Goal: Information Seeking & Learning: Learn about a topic

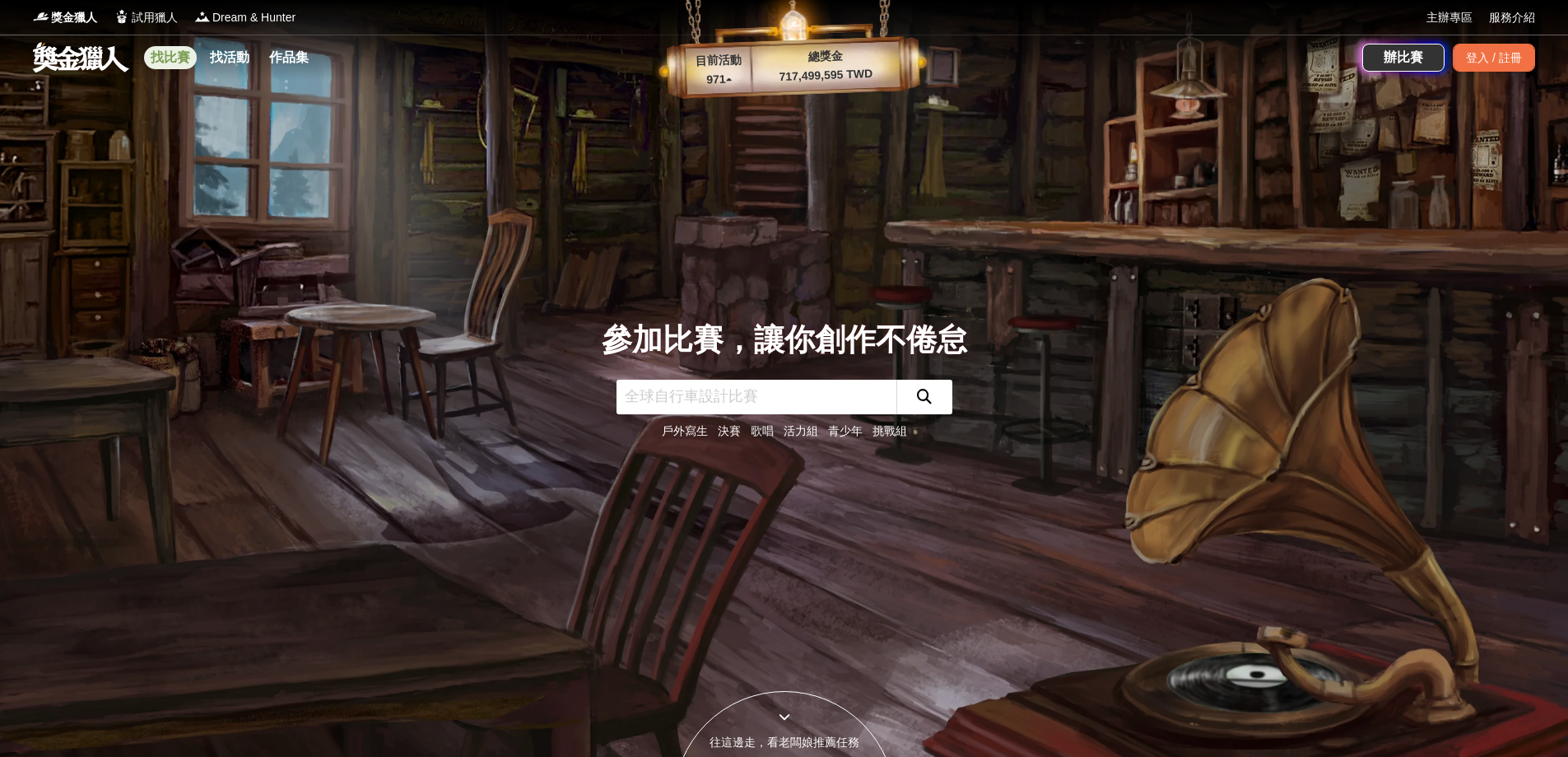
click at [188, 64] on link "找比賽" at bounding box center [170, 57] width 53 height 23
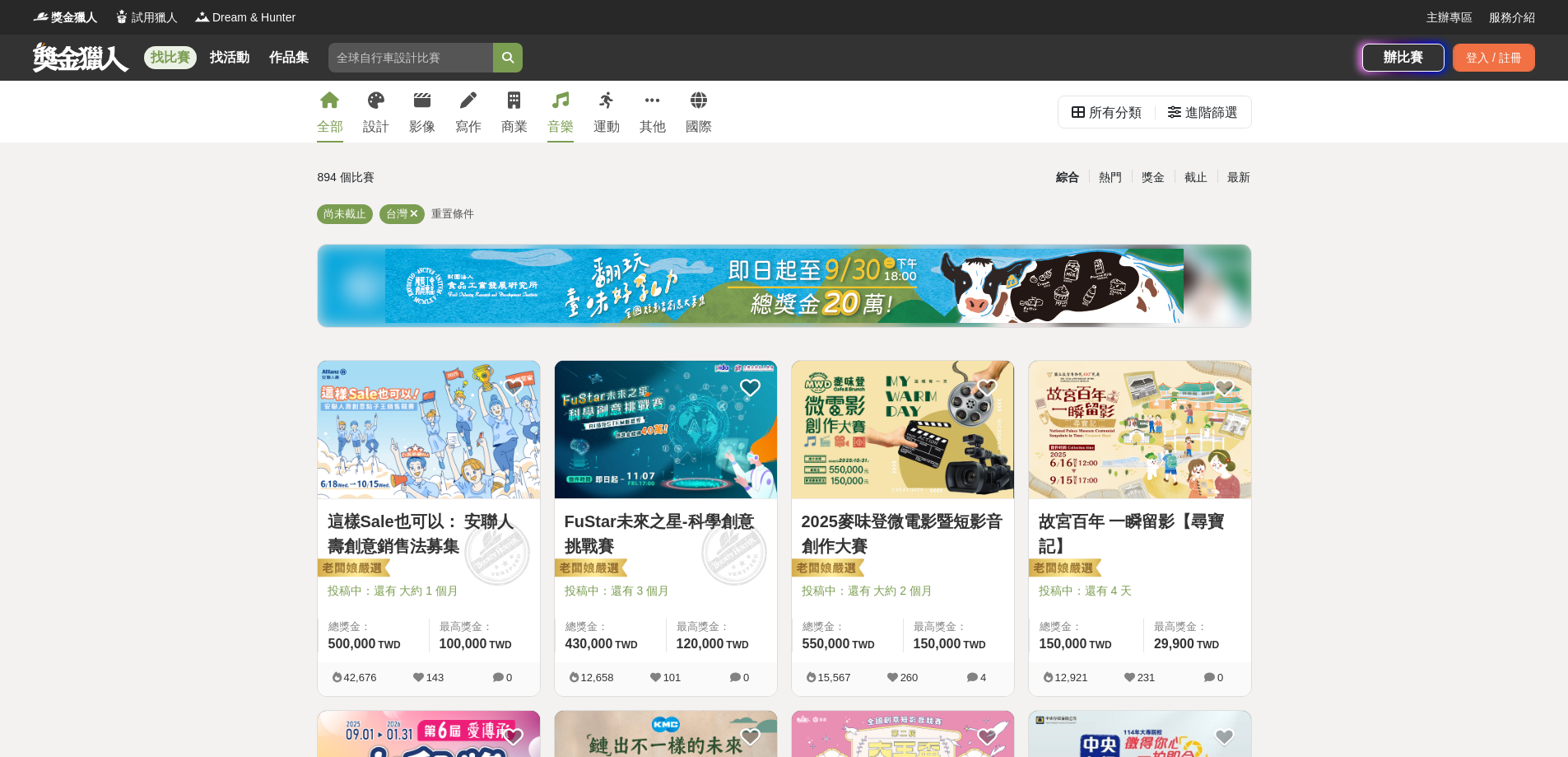
click at [547, 126] on div "音樂" at bounding box center [559, 126] width 26 height 20
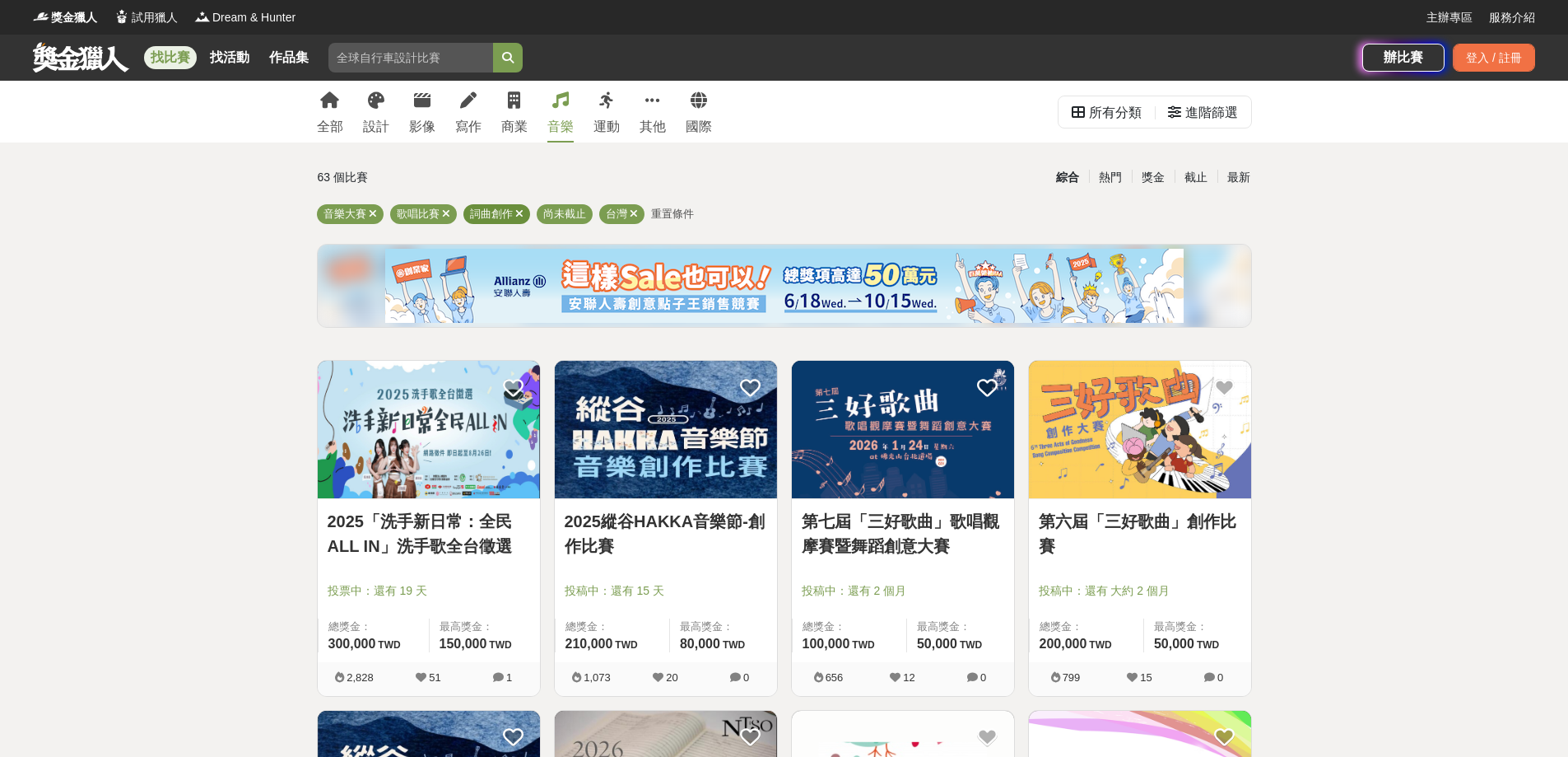
click at [515, 213] on icon at bounding box center [519, 213] width 9 height 11
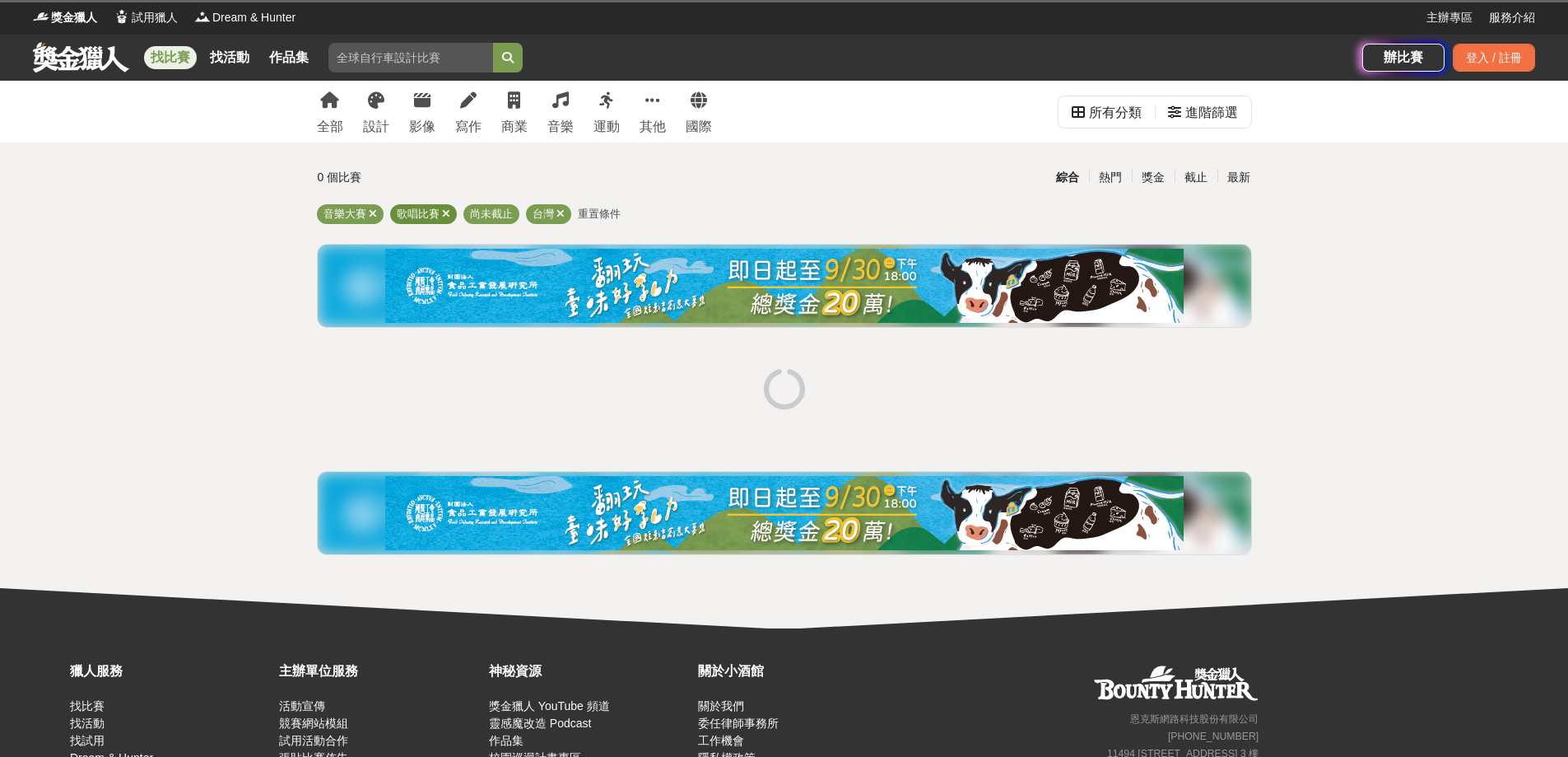
click at [449, 215] on div "歌唱比賽" at bounding box center [423, 214] width 67 height 20
click at [441, 217] on div "歌唱比賽" at bounding box center [423, 214] width 67 height 20
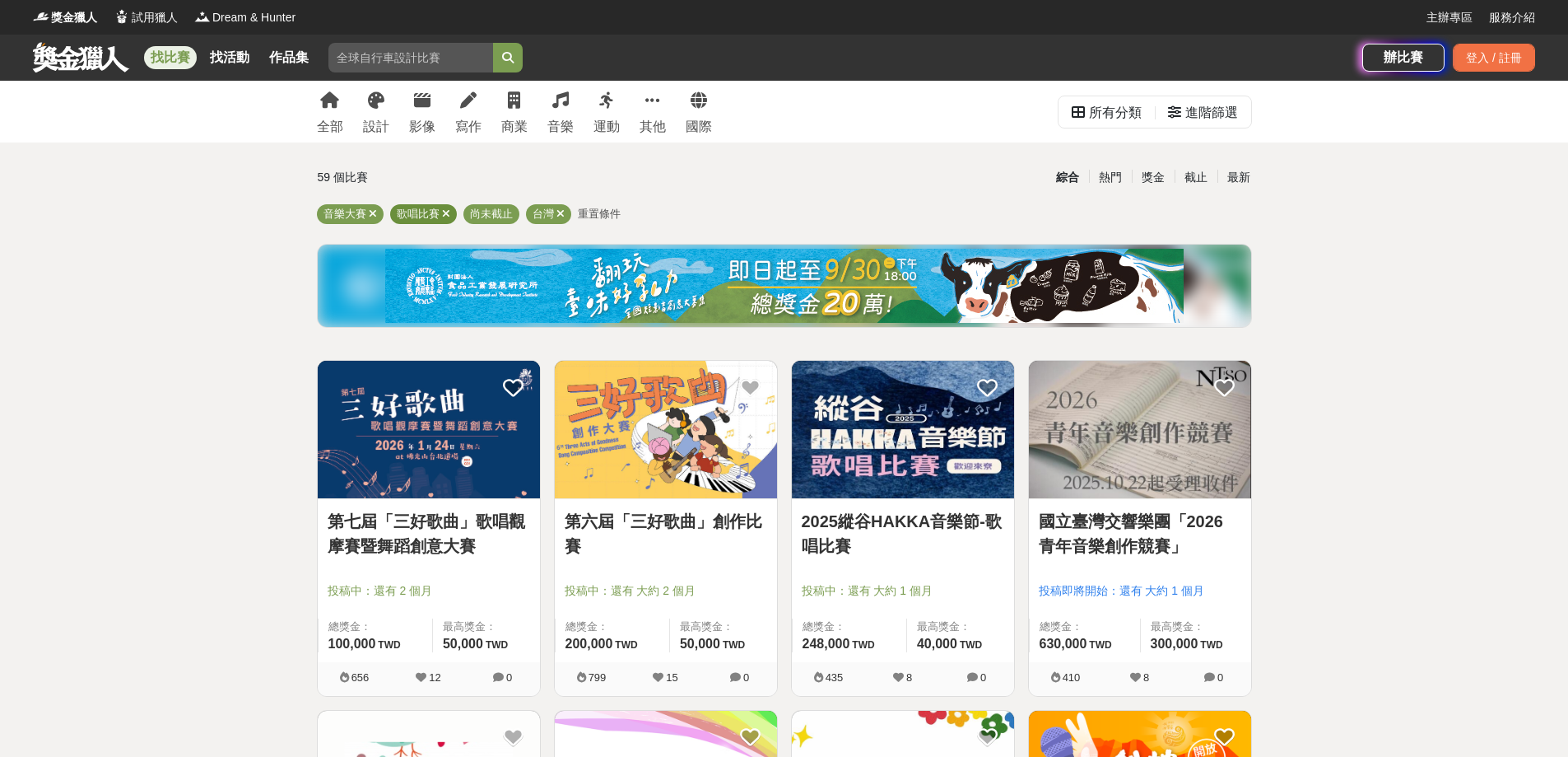
click at [443, 214] on icon at bounding box center [445, 213] width 9 height 11
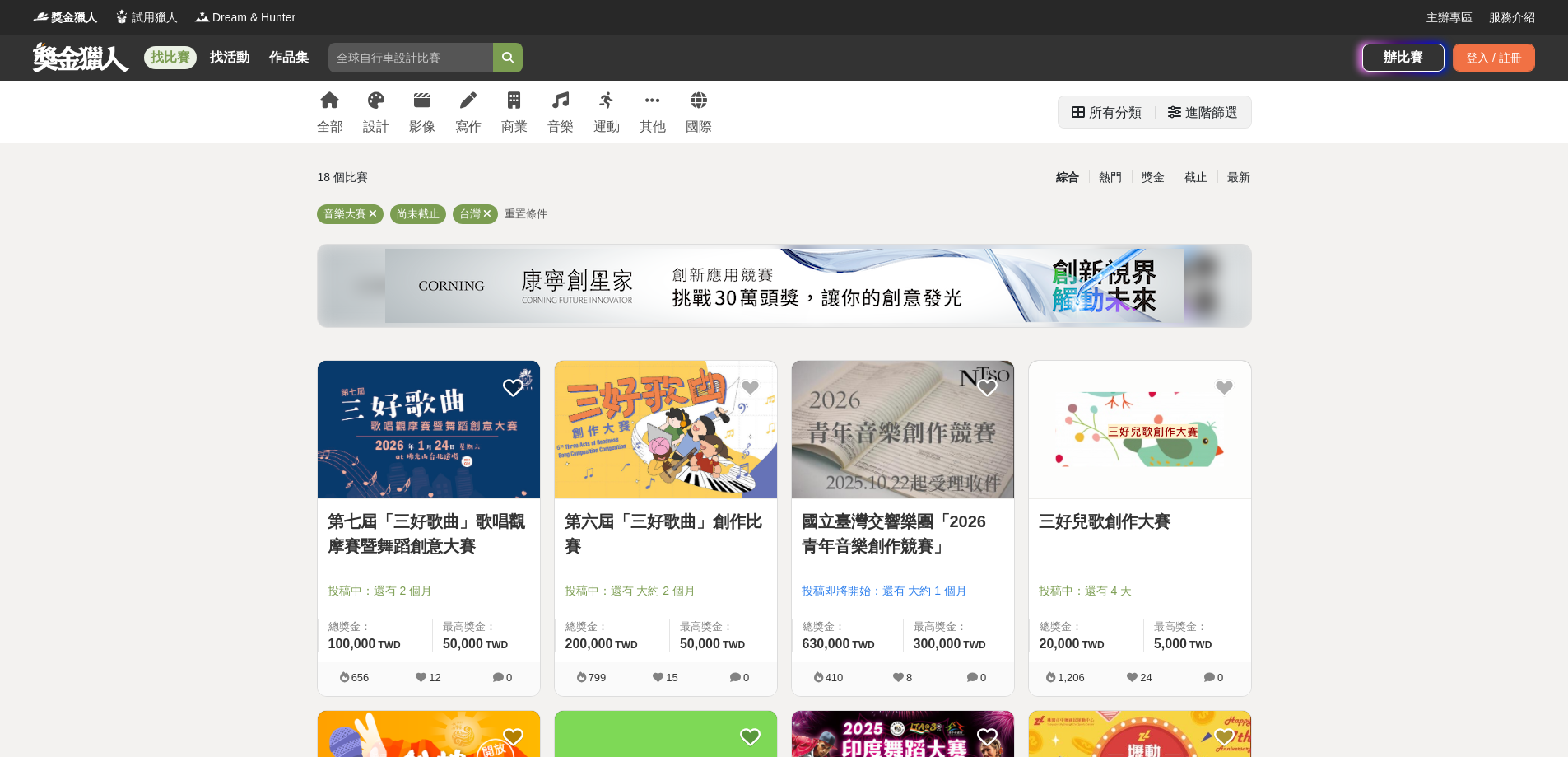
click at [1204, 121] on div "進階篩選" at bounding box center [1211, 113] width 53 height 33
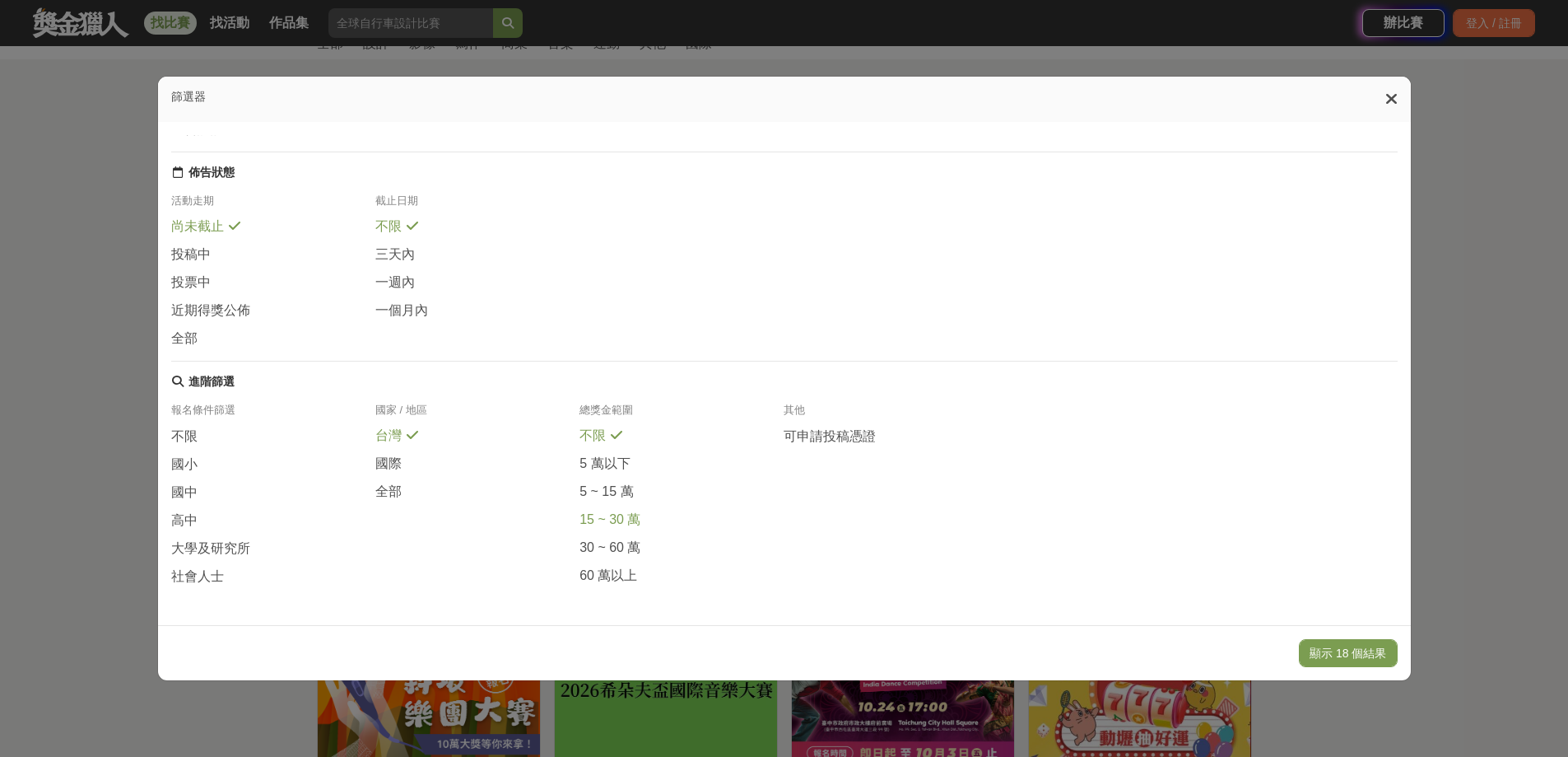
scroll to position [247, 0]
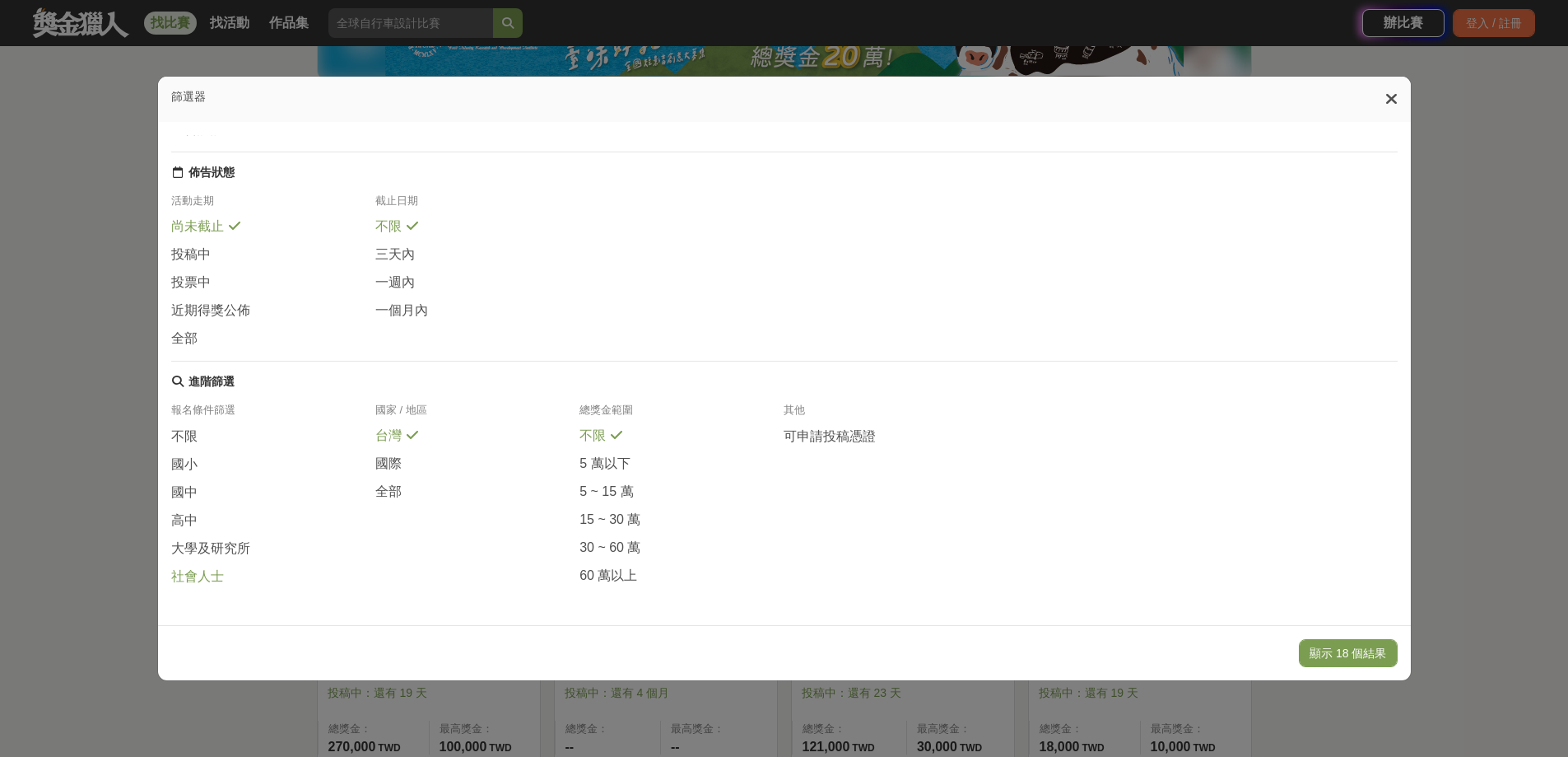
click at [195, 576] on span "社會人士" at bounding box center [197, 577] width 53 height 17
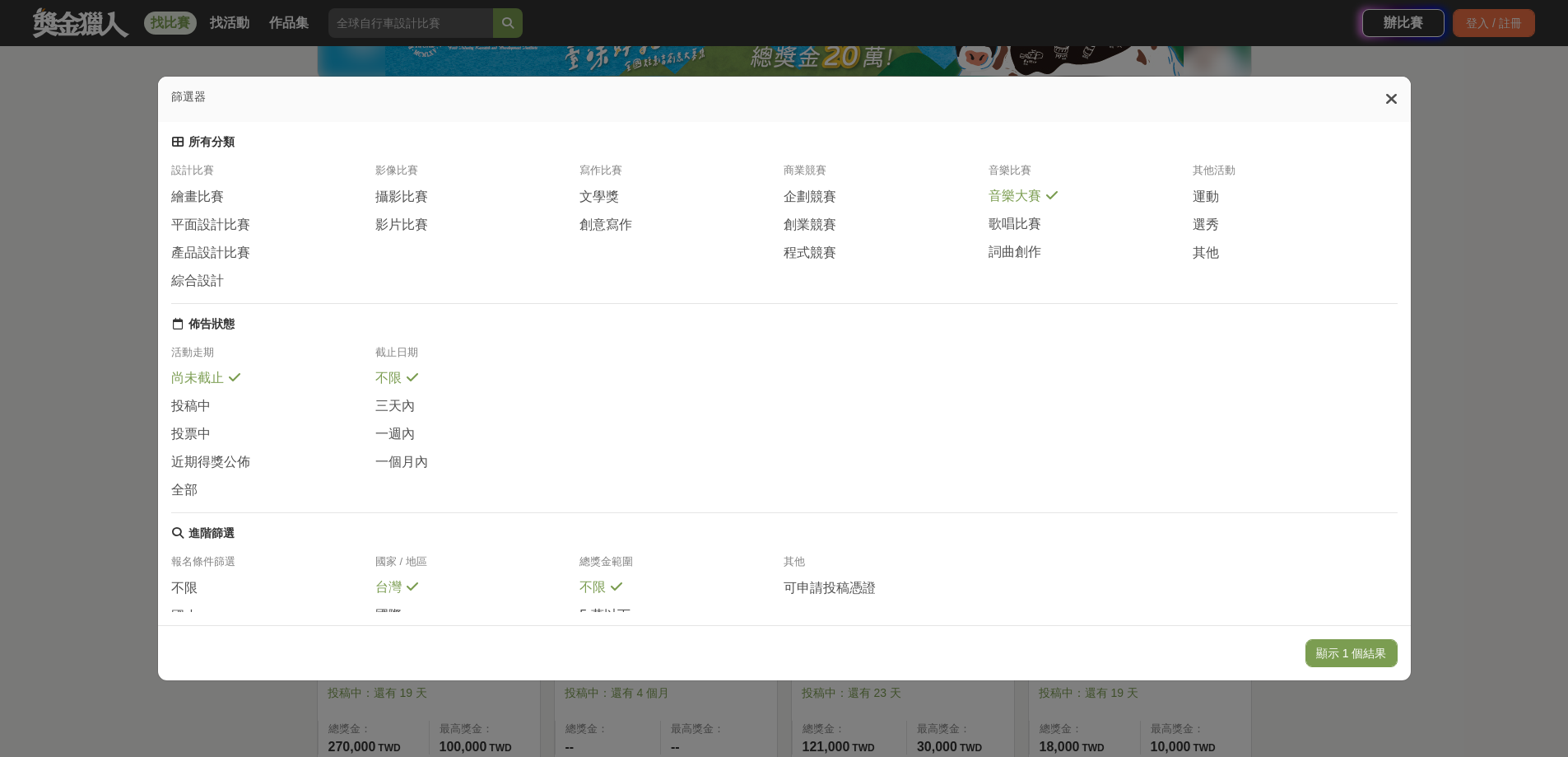
scroll to position [0, 0]
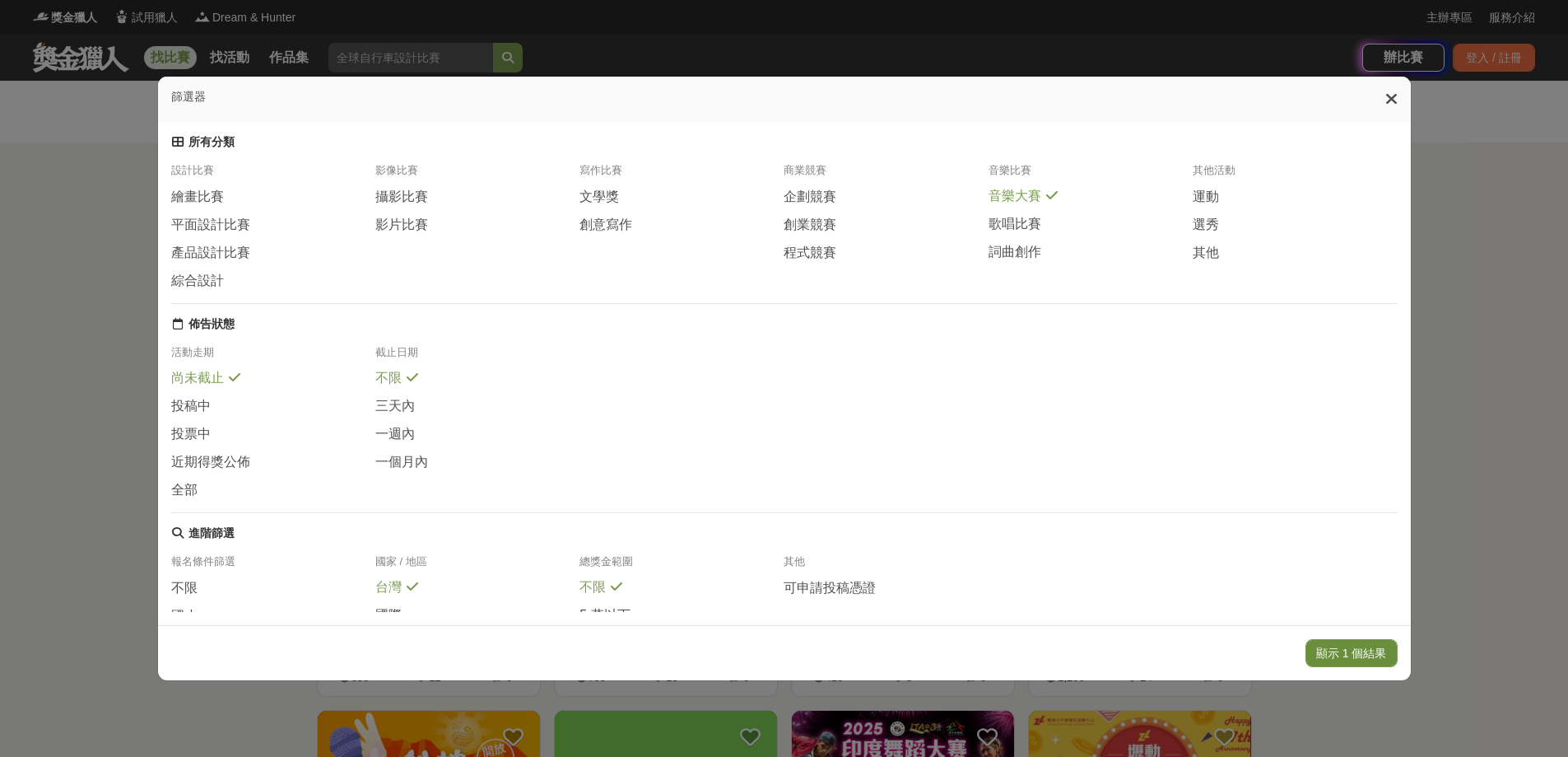
click at [1370, 654] on button "顯示 1 個結果" at bounding box center [1352, 653] width 92 height 28
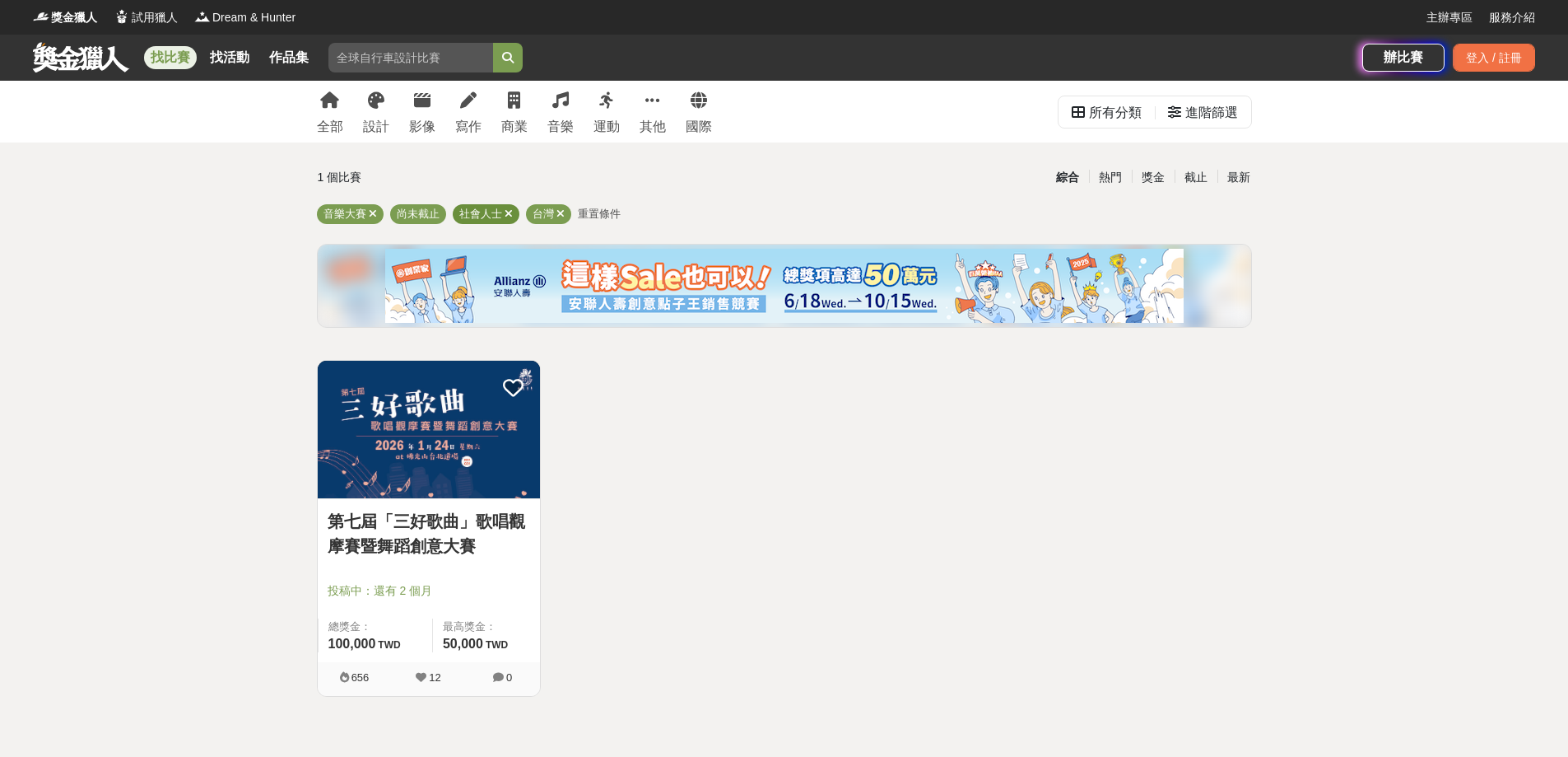
click at [507, 214] on icon at bounding box center [509, 213] width 9 height 11
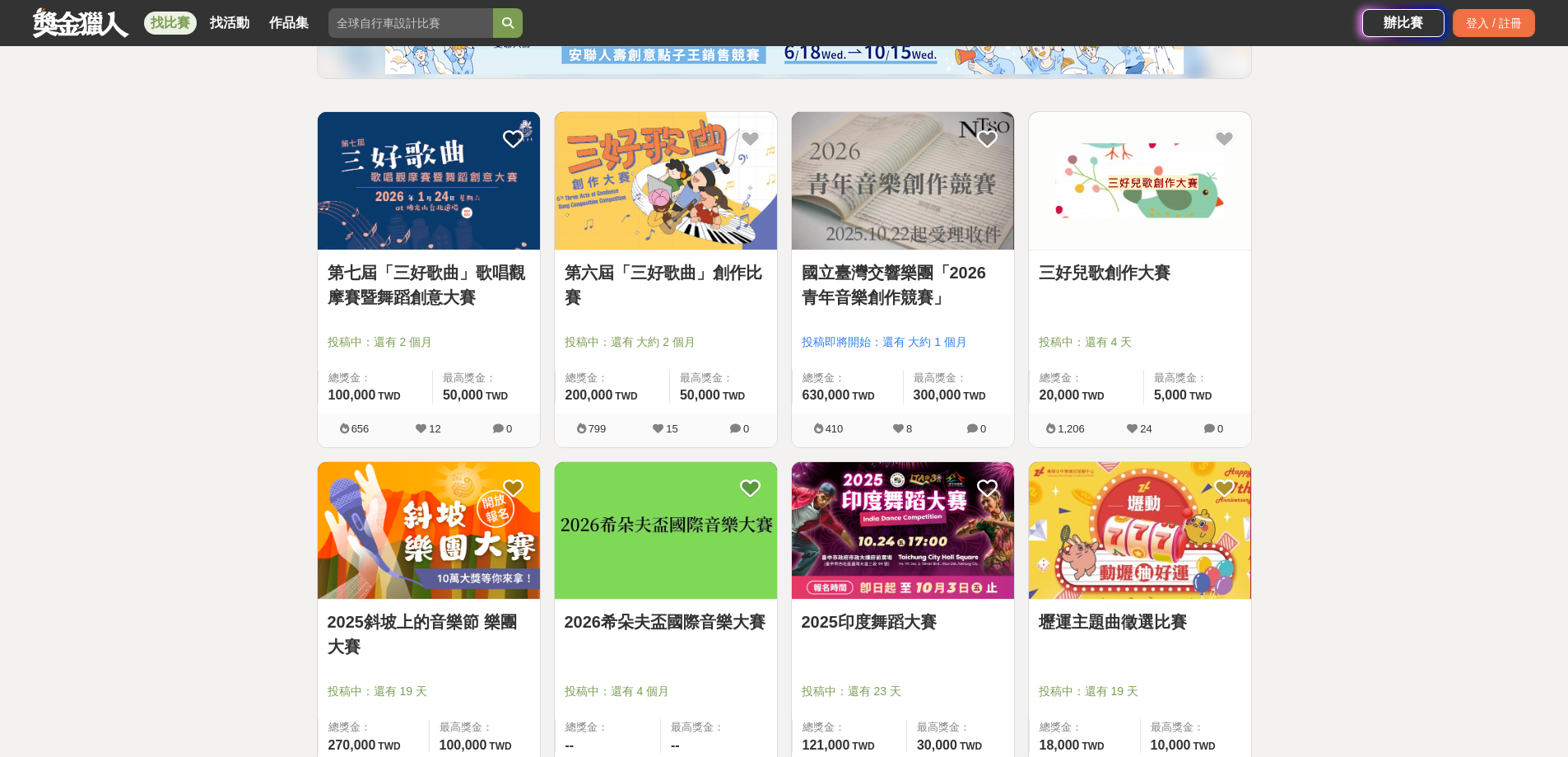
scroll to position [494, 0]
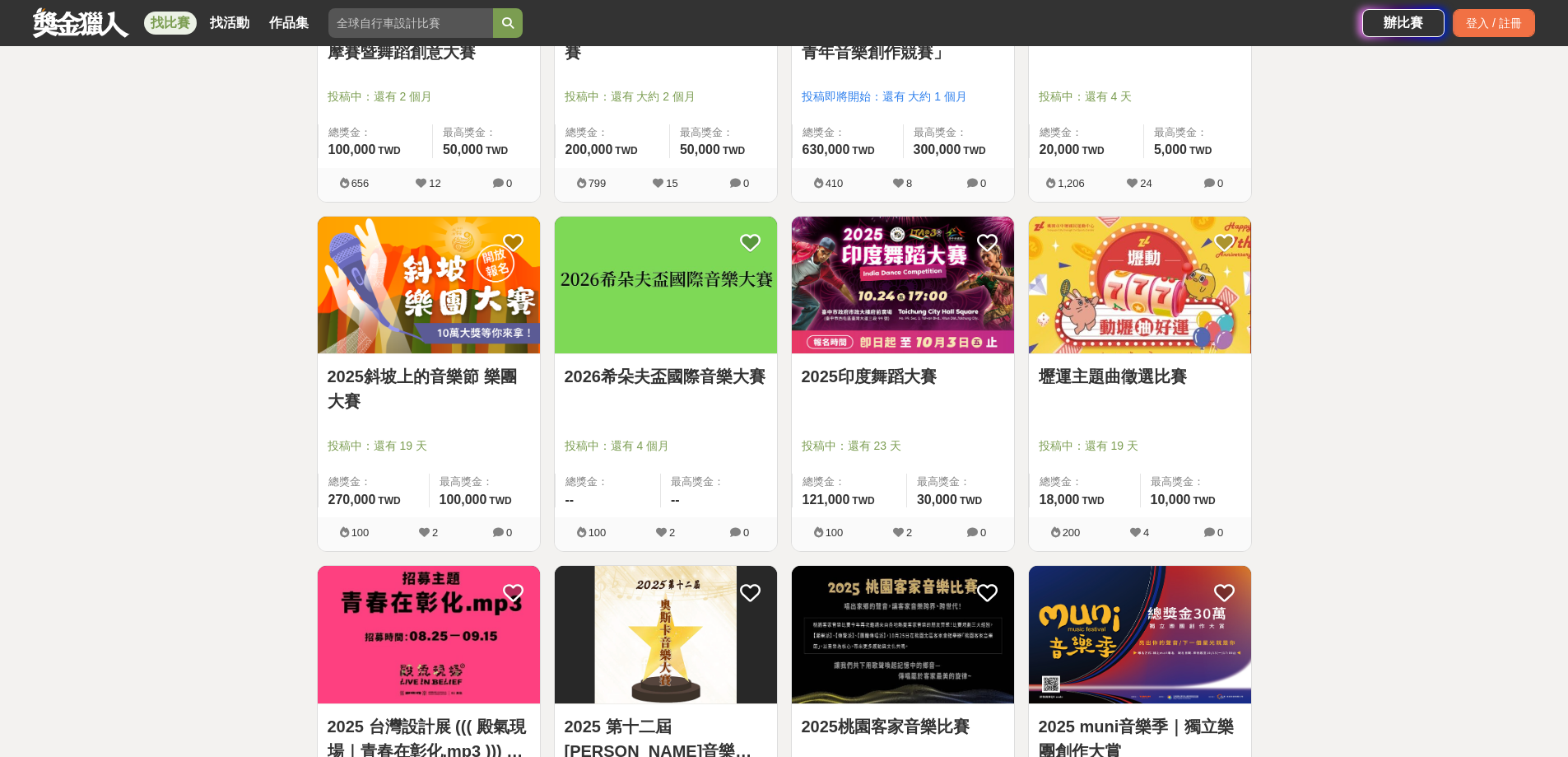
click at [1492, 457] on div "全部 設計 影像 寫作 商業 音樂 運動 其他 國際 所有分類 進階篩選 18 個比賽 綜合 熱門 獎金 截止 最新 音樂大賽 尚未截止 台灣 重置條件 第七…" at bounding box center [784, 703] width 1568 height 2234
click at [1458, 557] on div "全部 設計 影像 寫作 商業 音樂 運動 其他 國際 所有分類 進階篩選 18 個比賽 綜合 熱門 獎金 截止 最新 音樂大賽 尚未截止 台灣 重置條件 第七…" at bounding box center [784, 703] width 1568 height 2234
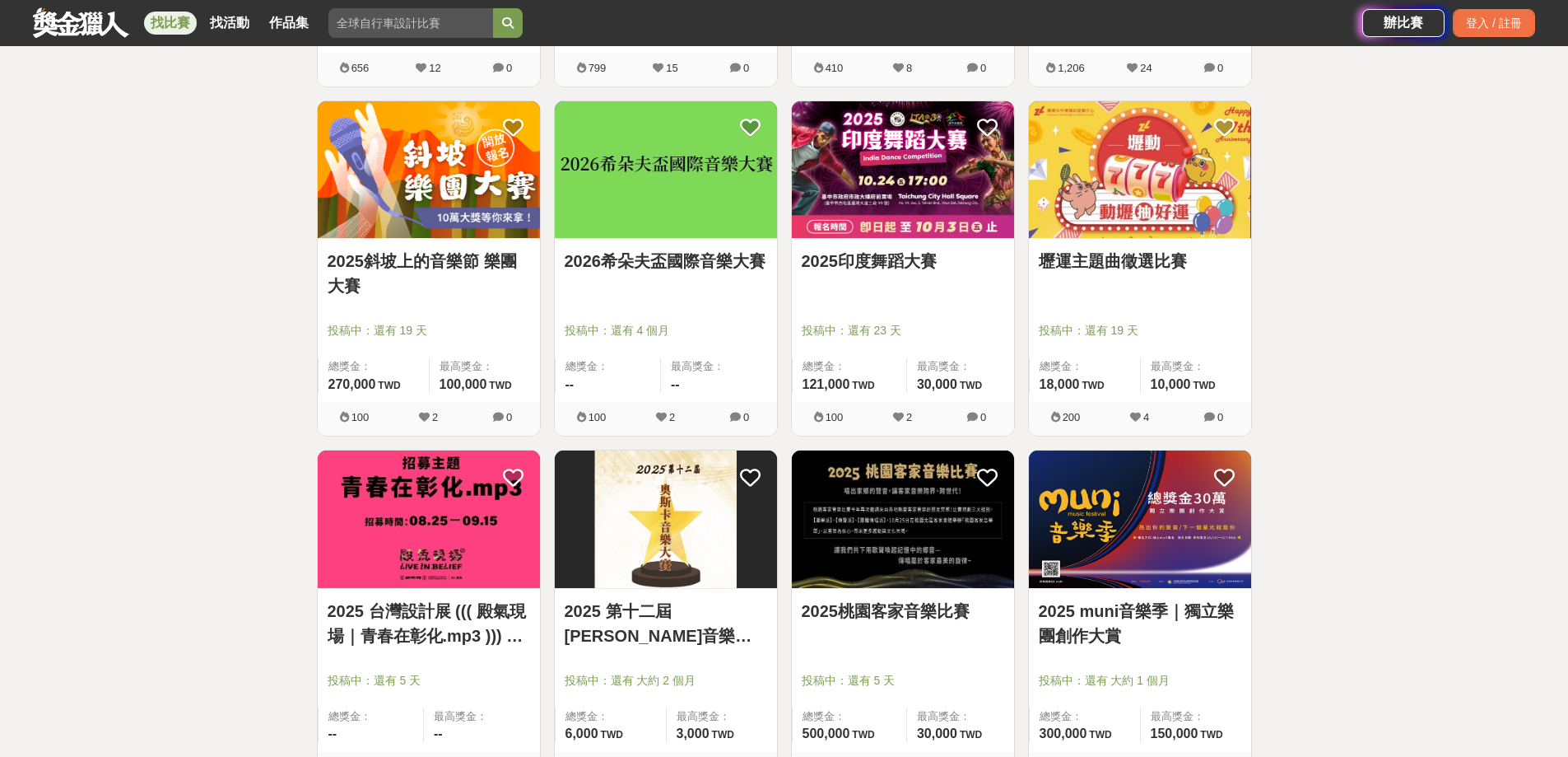
scroll to position [612, 0]
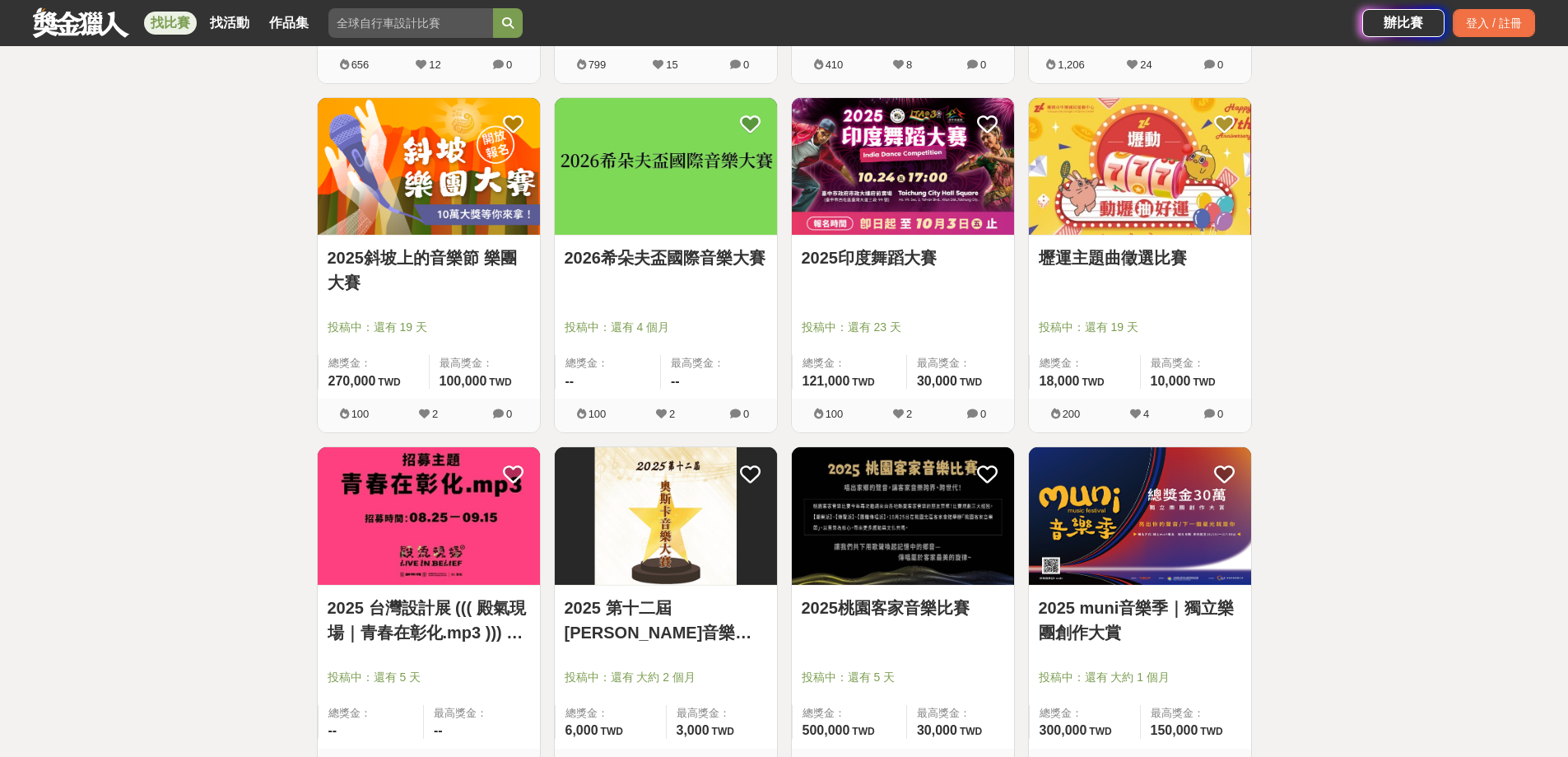
drag, startPoint x: 693, startPoint y: 248, endPoint x: 716, endPoint y: 257, distance: 24.7
drag, startPoint x: 716, startPoint y: 257, endPoint x: 738, endPoint y: 265, distance: 23.4
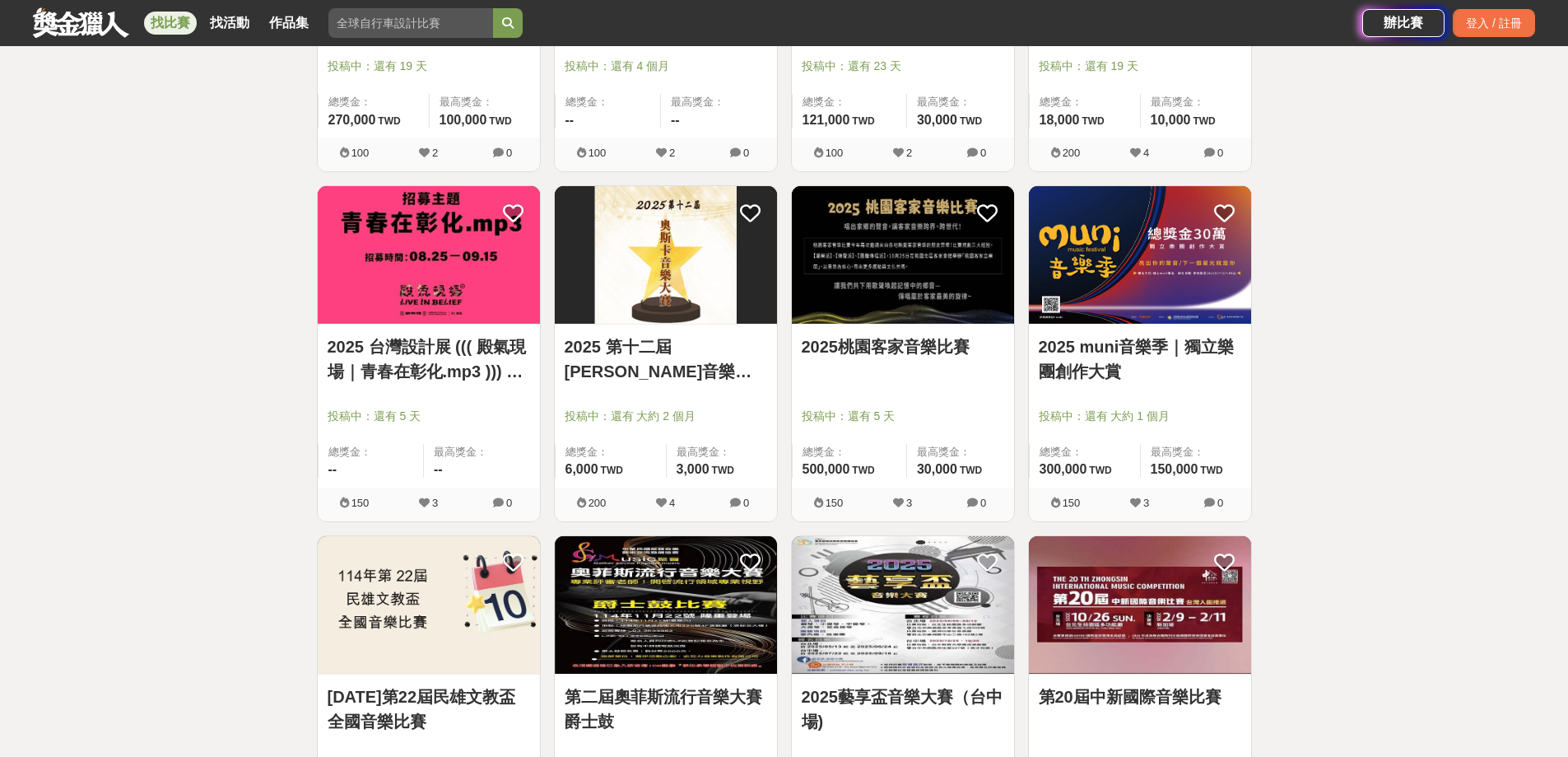
scroll to position [942, 0]
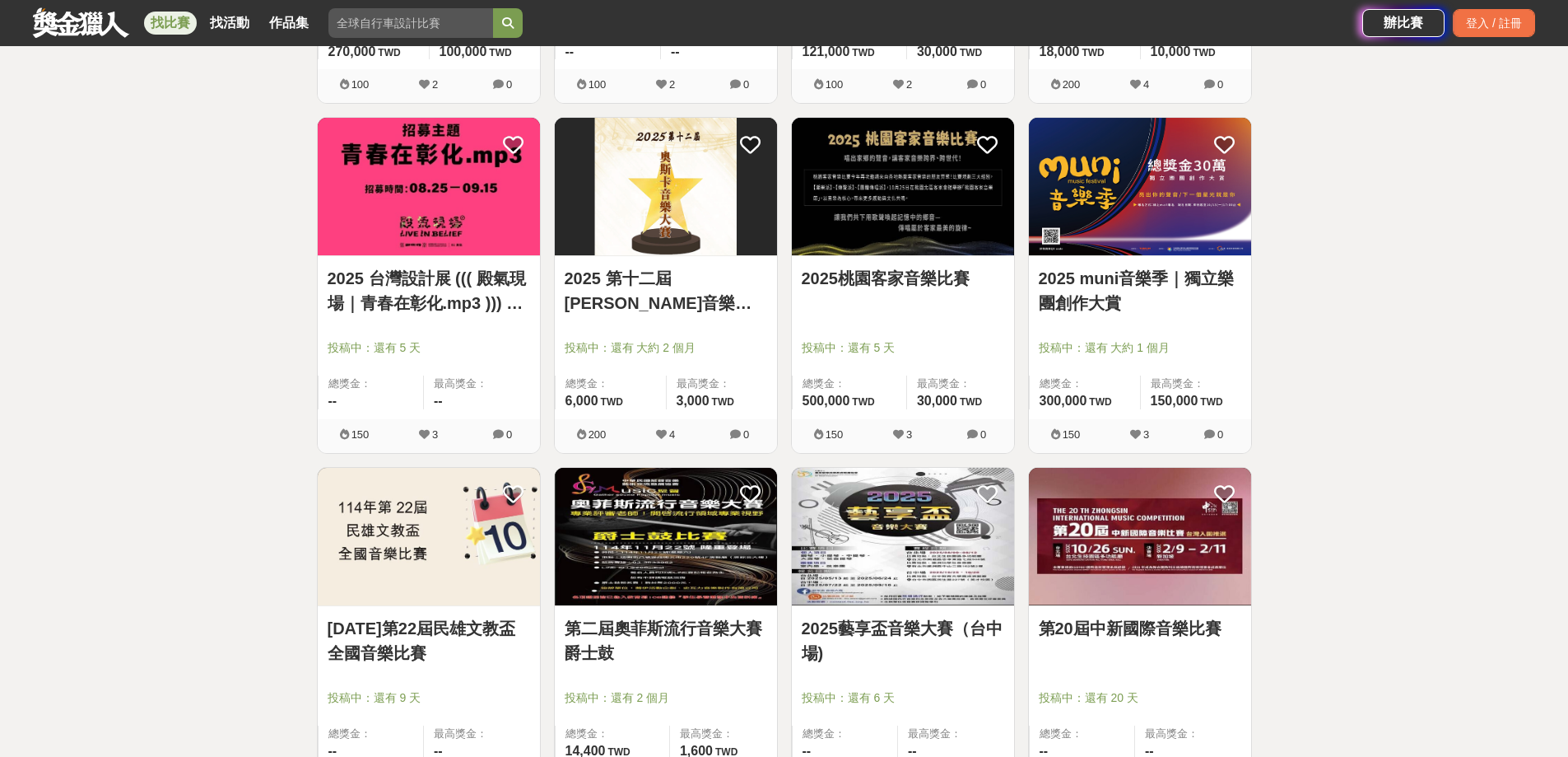
drag, startPoint x: 1433, startPoint y: 405, endPoint x: 1420, endPoint y: 430, distance: 28.2
click at [1430, 412] on div "全部 設計 影像 寫作 商業 音樂 運動 其他 國際 所有分類 進階篩選 18 個比賽 綜合 熱門 獎金 截止 最新 音樂大賽 尚未截止 台灣 重置條件 第七…" at bounding box center [784, 255] width 1568 height 2234
click at [1395, 454] on div "全部 設計 影像 寫作 商業 音樂 運動 其他 國際 所有分類 進階篩選 18 個比賽 綜合 熱門 獎金 截止 最新 音樂大賽 尚未截止 台灣 重置條件 第七…" at bounding box center [784, 255] width 1568 height 2234
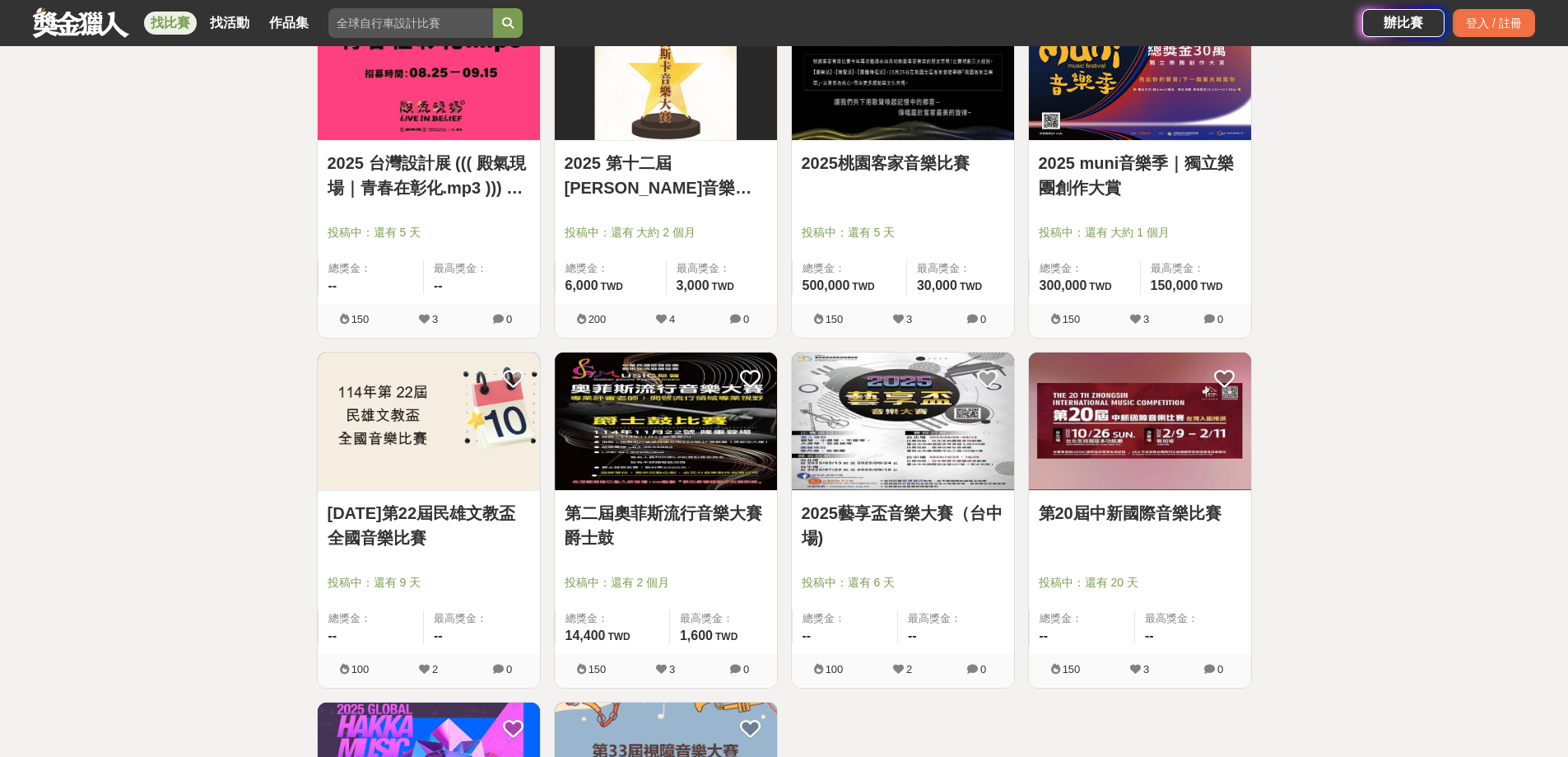
scroll to position [1189, 0]
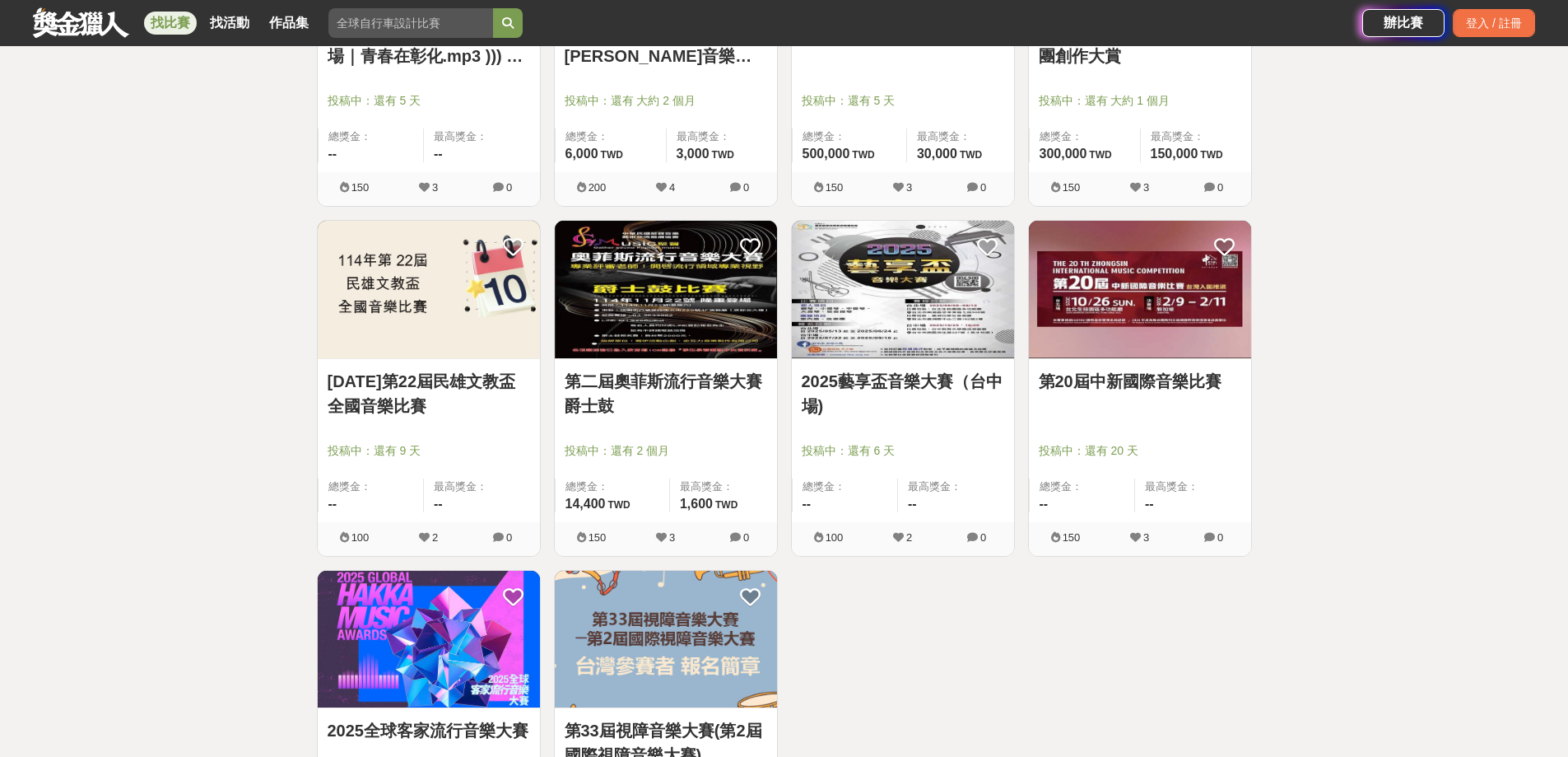
click at [1343, 449] on div "全部 設計 影像 寫作 商業 音樂 運動 其他 國際 所有分類 進階篩選 18 個比賽 綜合 熱門 獎金 截止 最新 音樂大賽 尚未截止 台灣 重置條件 第七…" at bounding box center [784, 8] width 1568 height 2234
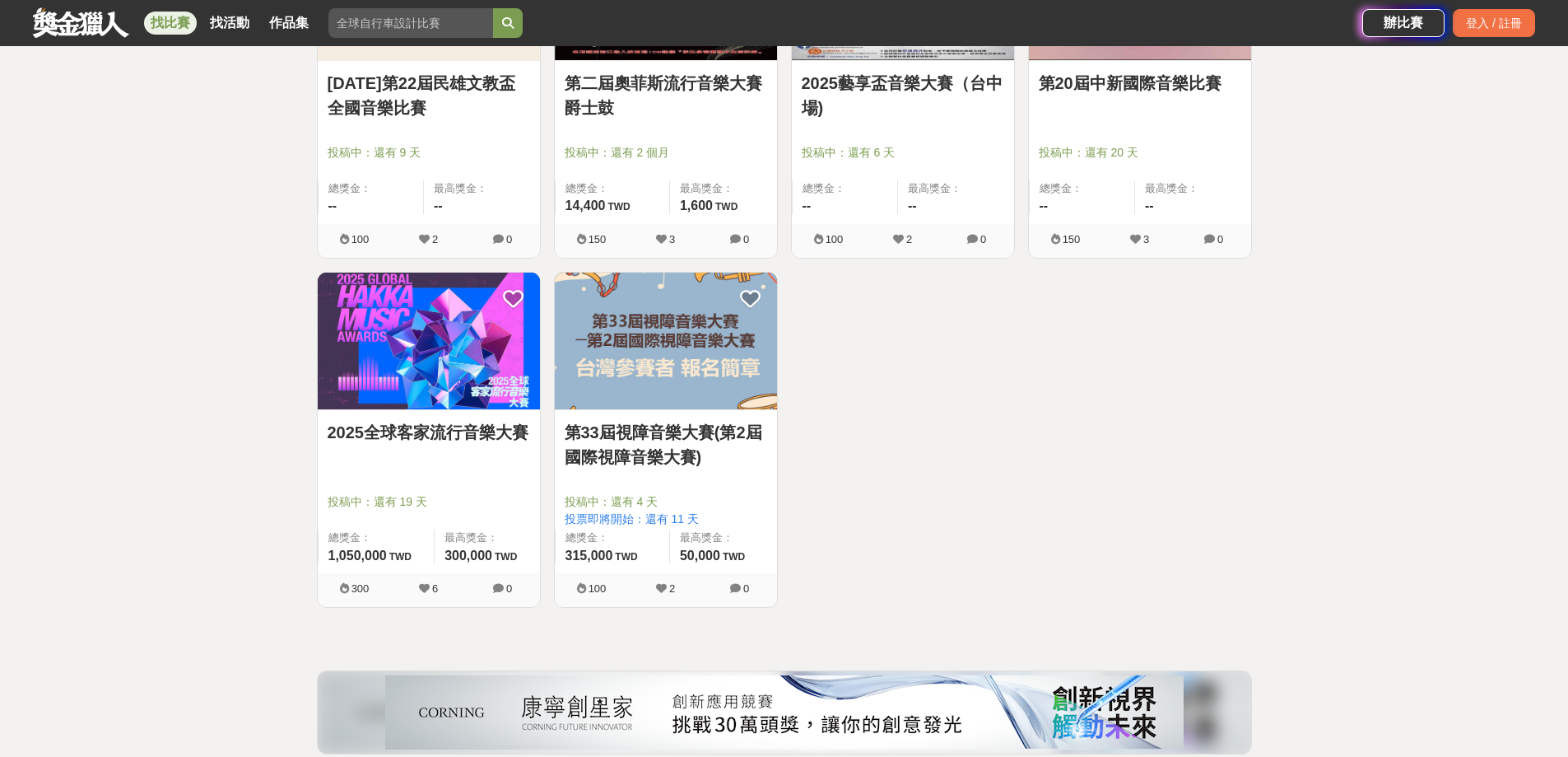
scroll to position [1518, 0]
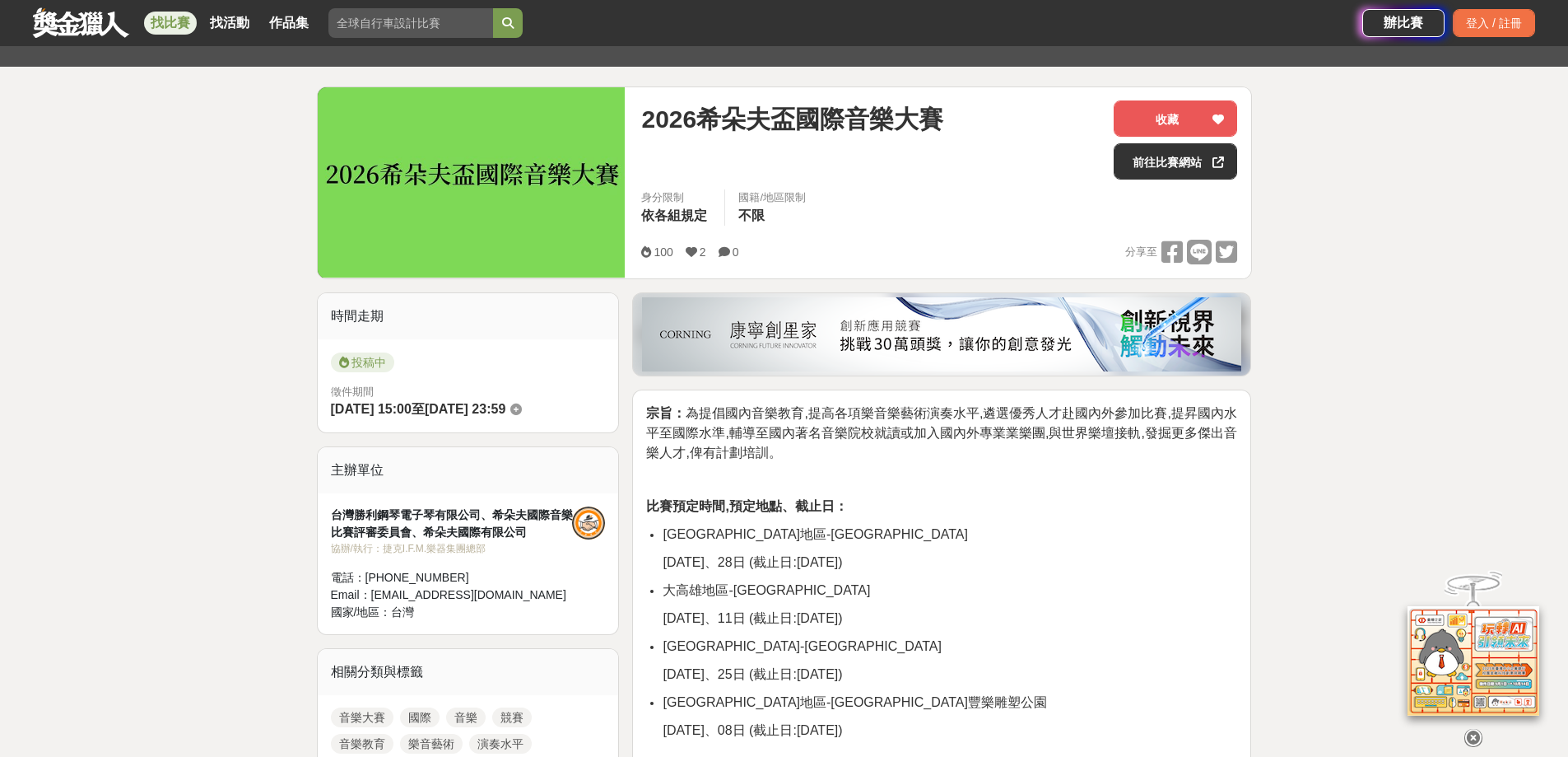
scroll to position [412, 0]
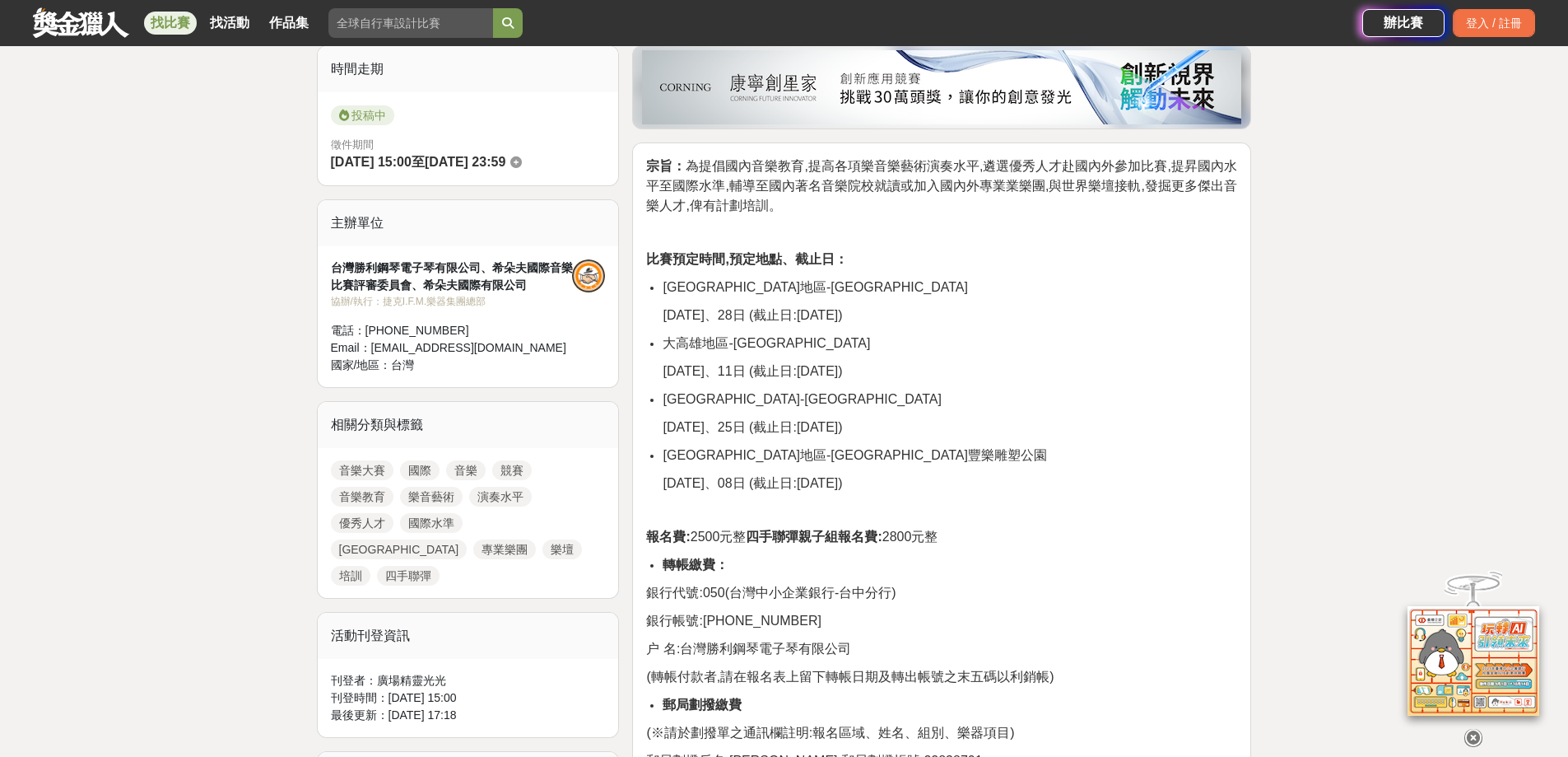
click at [1068, 477] on p "[DATE]、08日 (截止日:[DATE])" at bounding box center [950, 483] width 575 height 20
drag, startPoint x: 1108, startPoint y: 469, endPoint x: 1117, endPoint y: 453, distance: 18.4
click at [1154, 405] on li "大台北地區-台灣藝術大學" at bounding box center [950, 399] width 575 height 20
click at [1155, 405] on li "大台北地區-台灣藝術大學" at bounding box center [950, 399] width 575 height 20
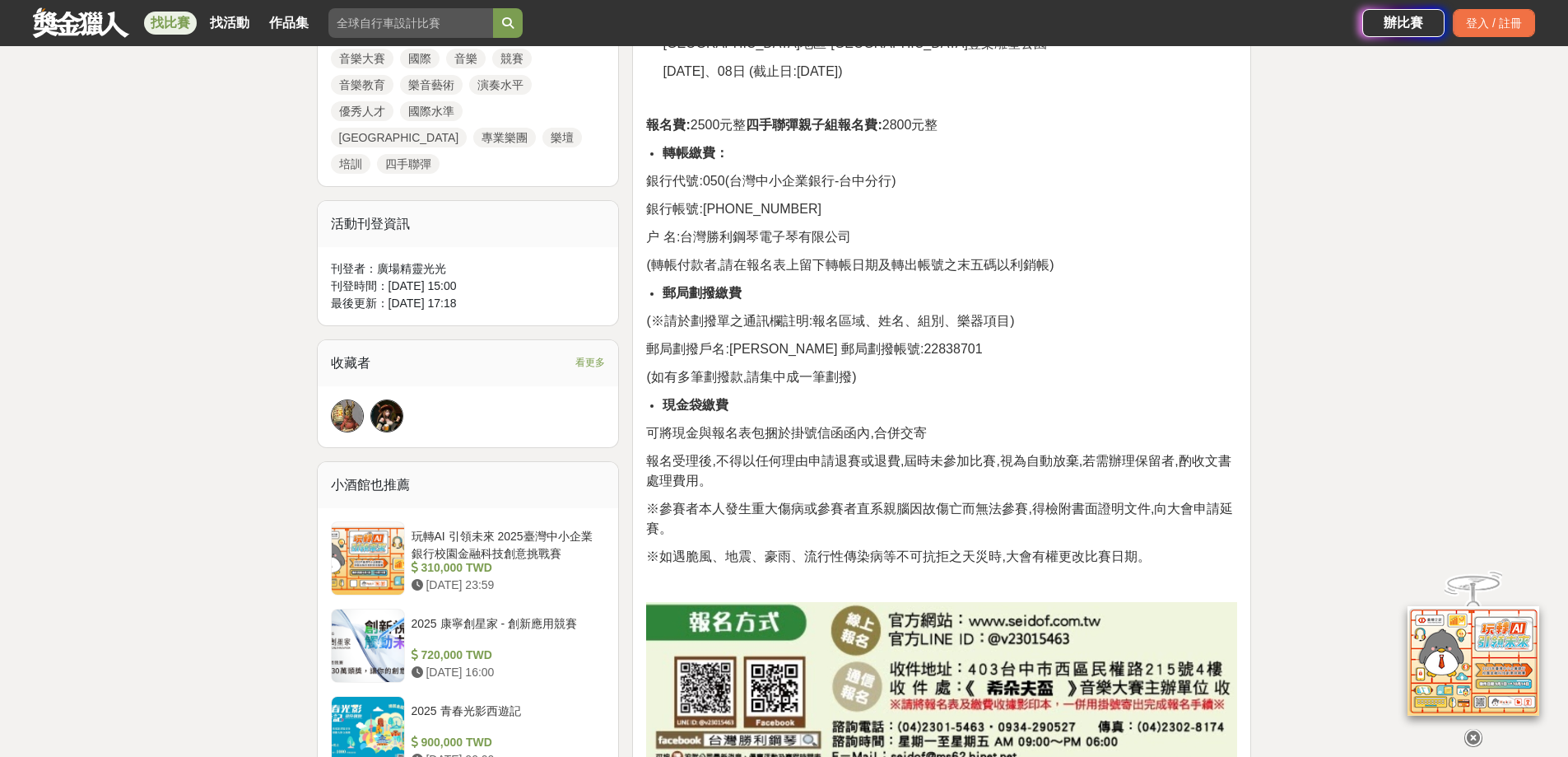
click at [1231, 328] on p "(※請於劃撥單之通訊欄註明:報名區域、姓名、組別、樂器項目)" at bounding box center [941, 321] width 591 height 20
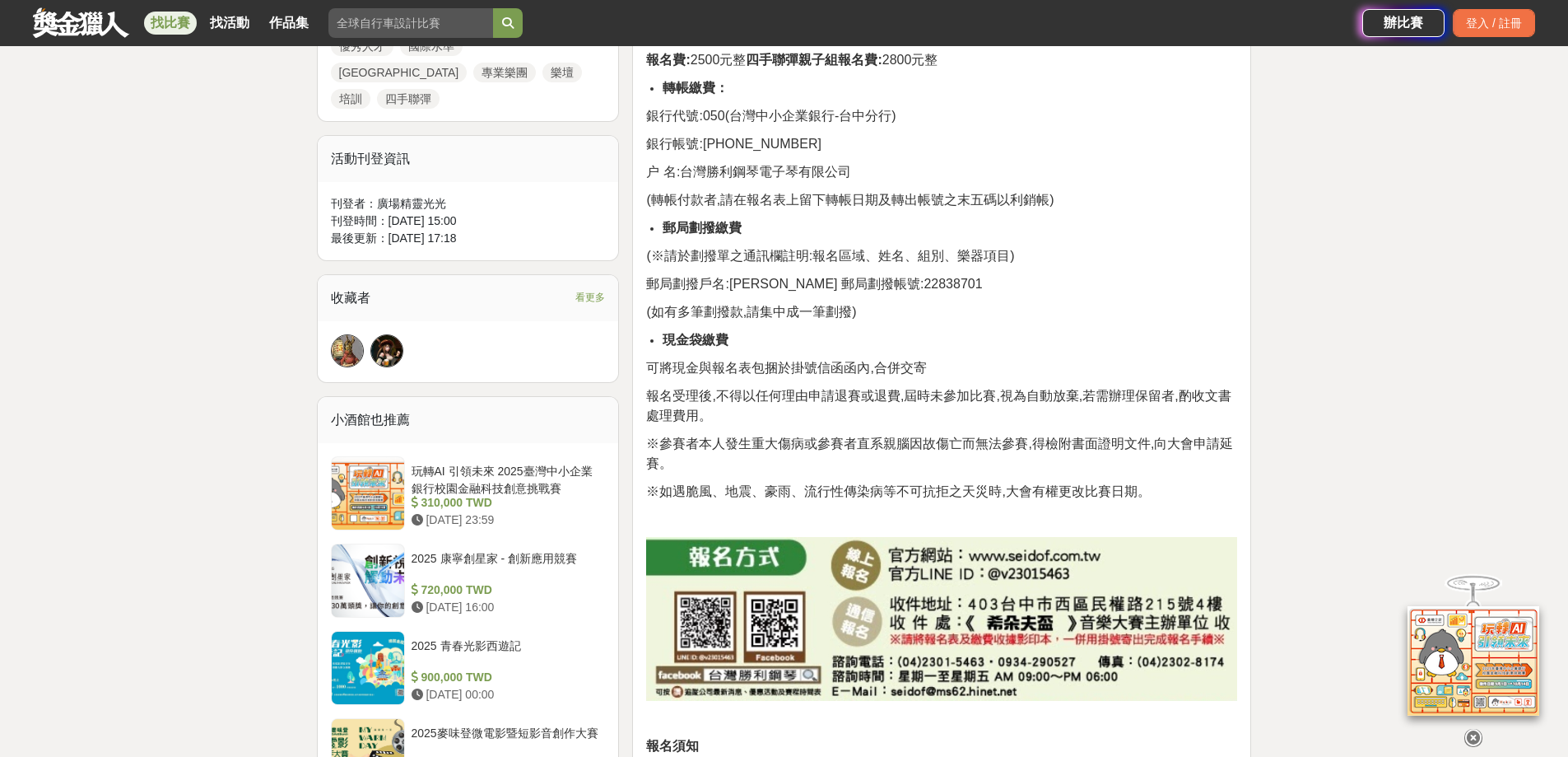
scroll to position [1375, 0]
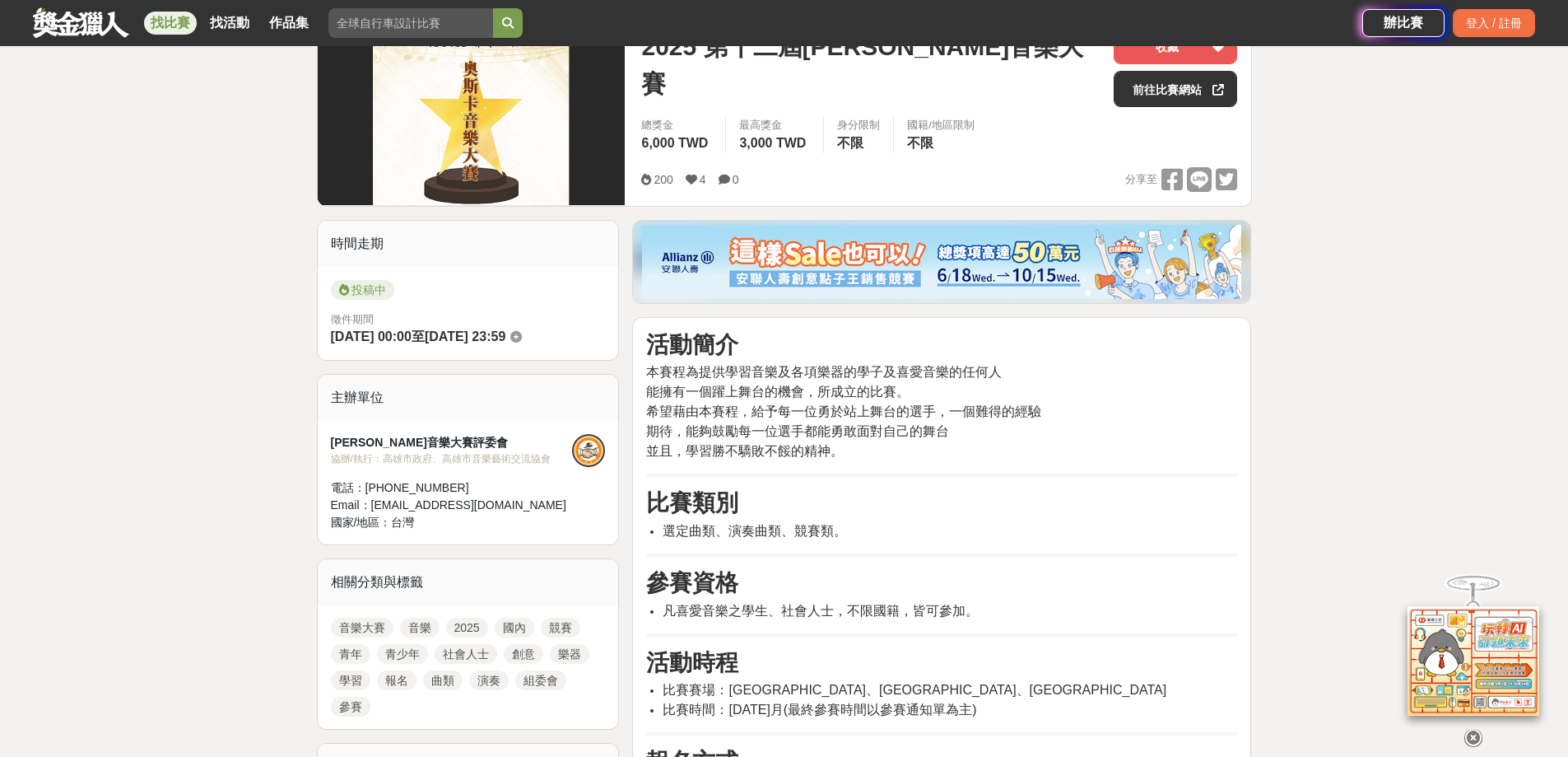
scroll to position [247, 0]
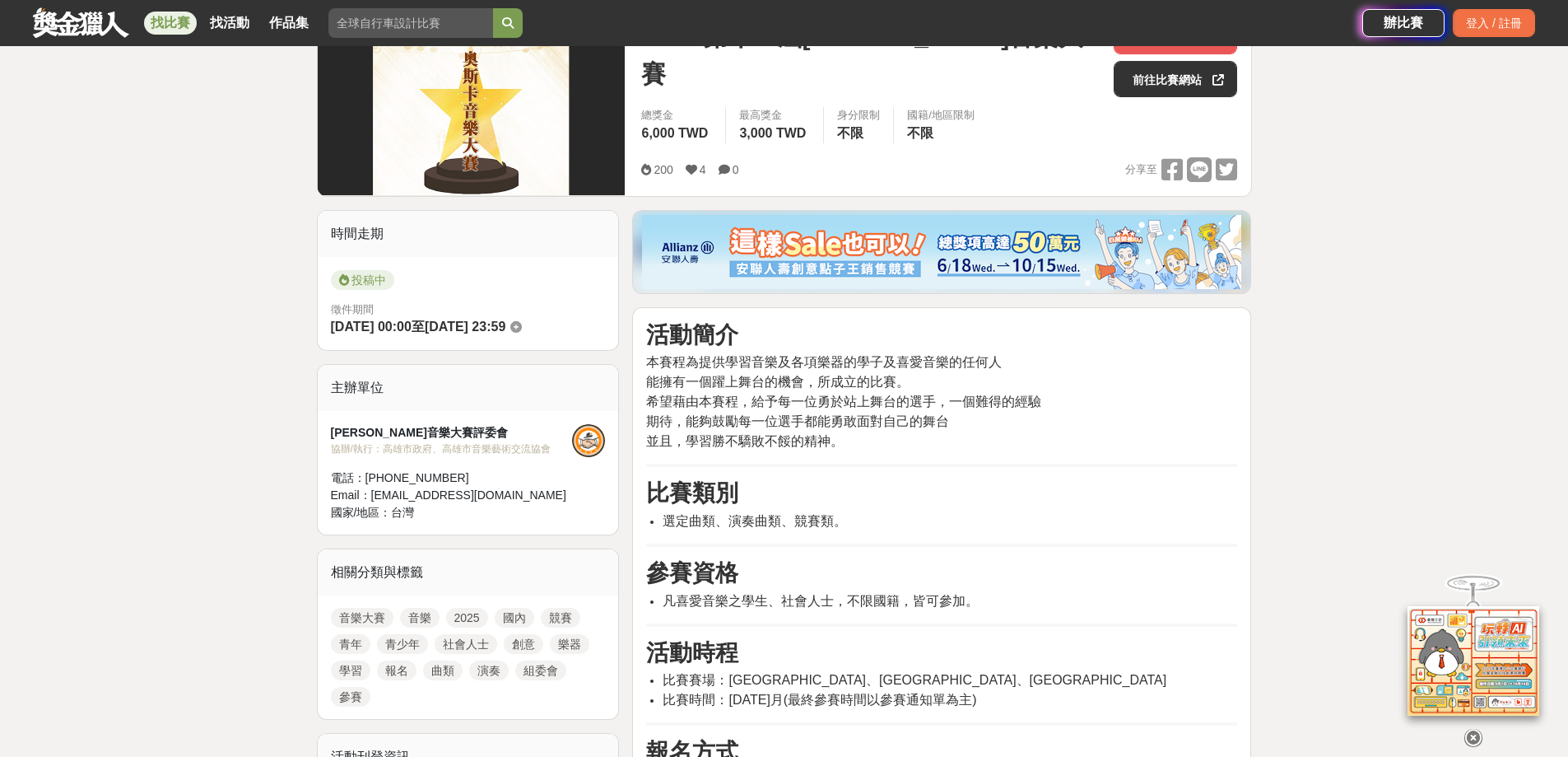
click at [1009, 506] on h3 "比賽類別" at bounding box center [941, 493] width 591 height 28
click at [1116, 527] on li "選定曲類、演奏曲類、競賽類。" at bounding box center [950, 521] width 575 height 20
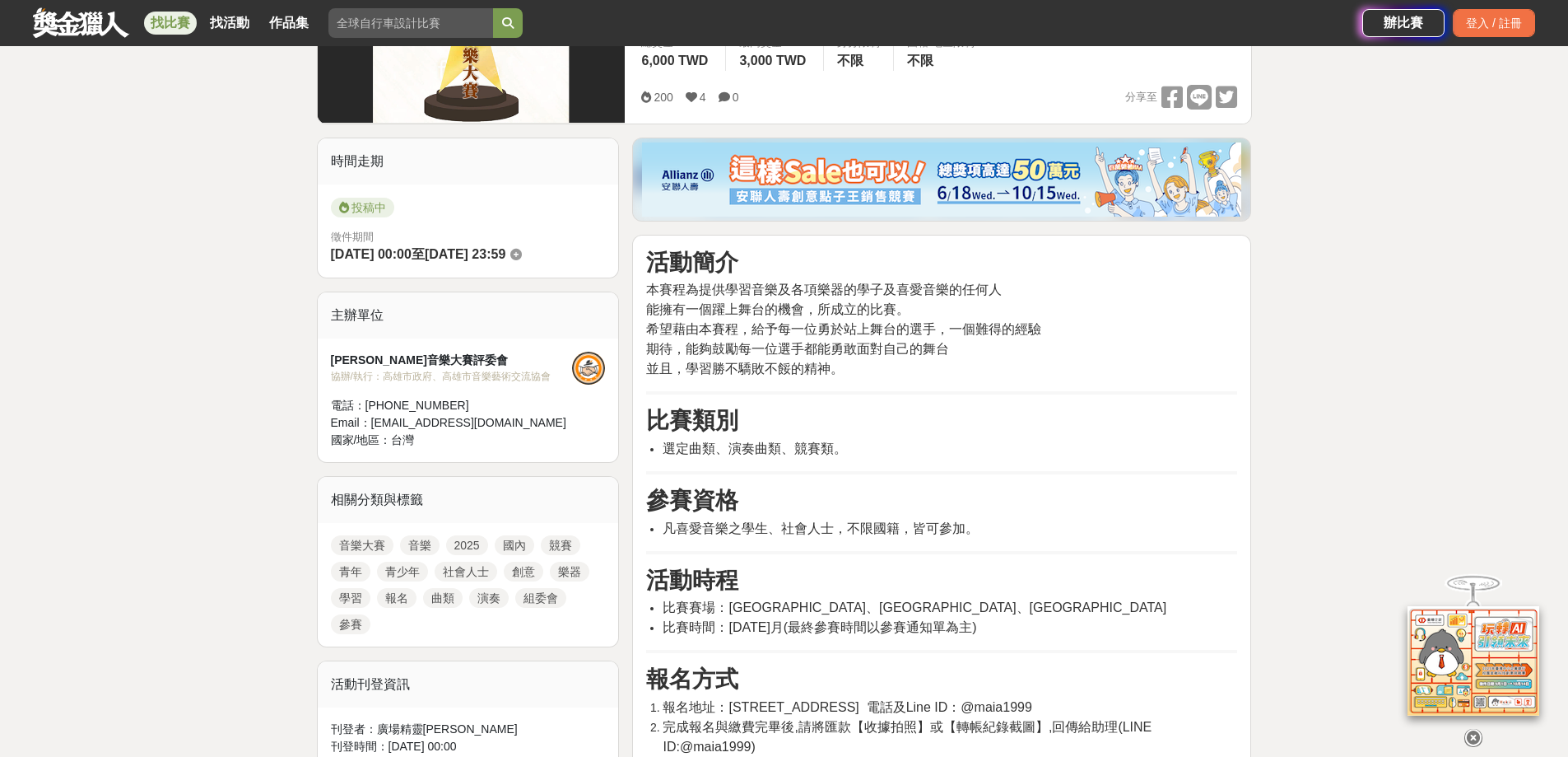
scroll to position [412, 0]
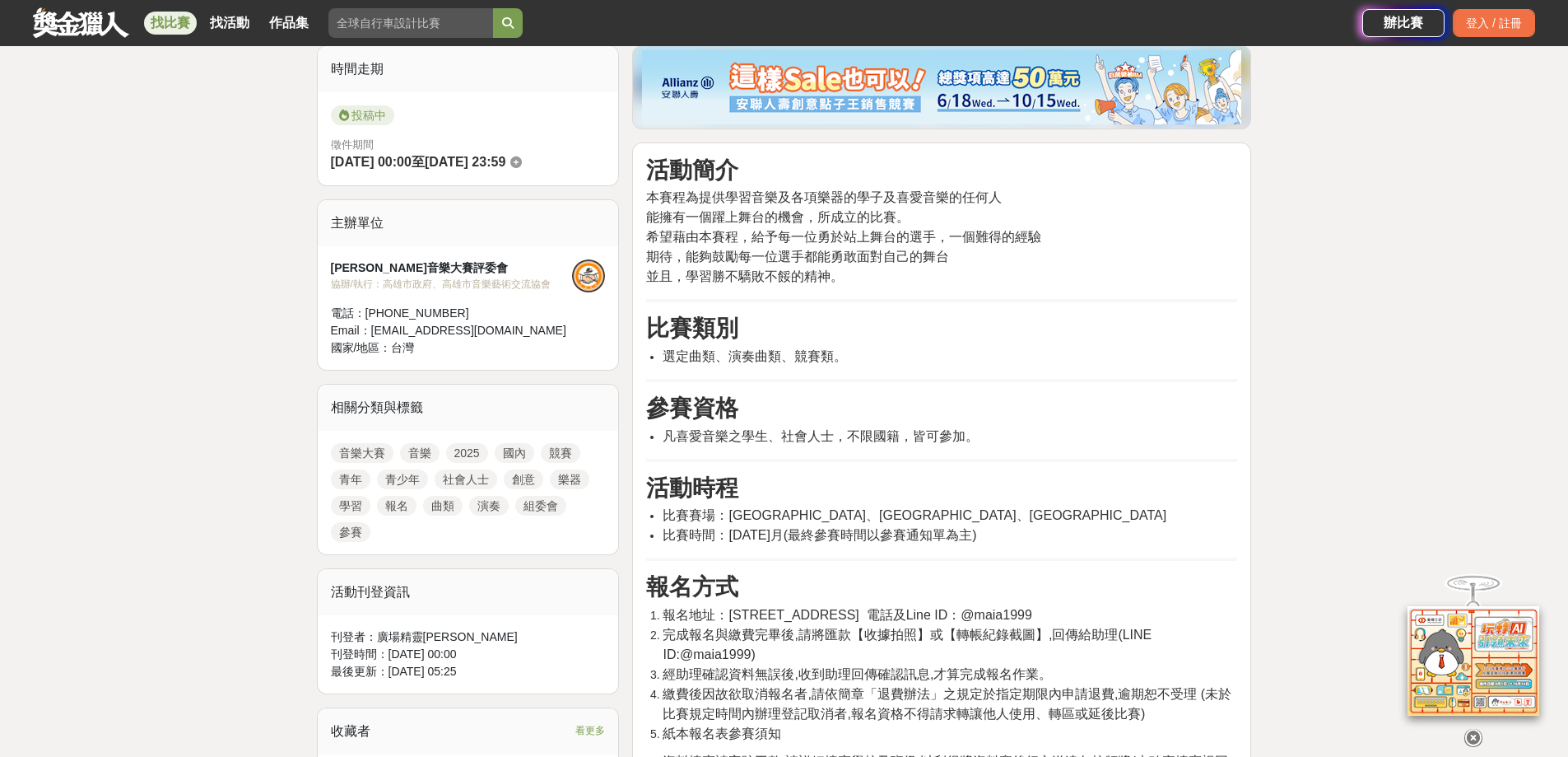
click at [1088, 525] on li "比賽時間：11月-12月(最終參賽時間以參賽通知單為主)" at bounding box center [950, 535] width 575 height 20
click at [1102, 491] on h3 "活動時程" at bounding box center [941, 488] width 591 height 28
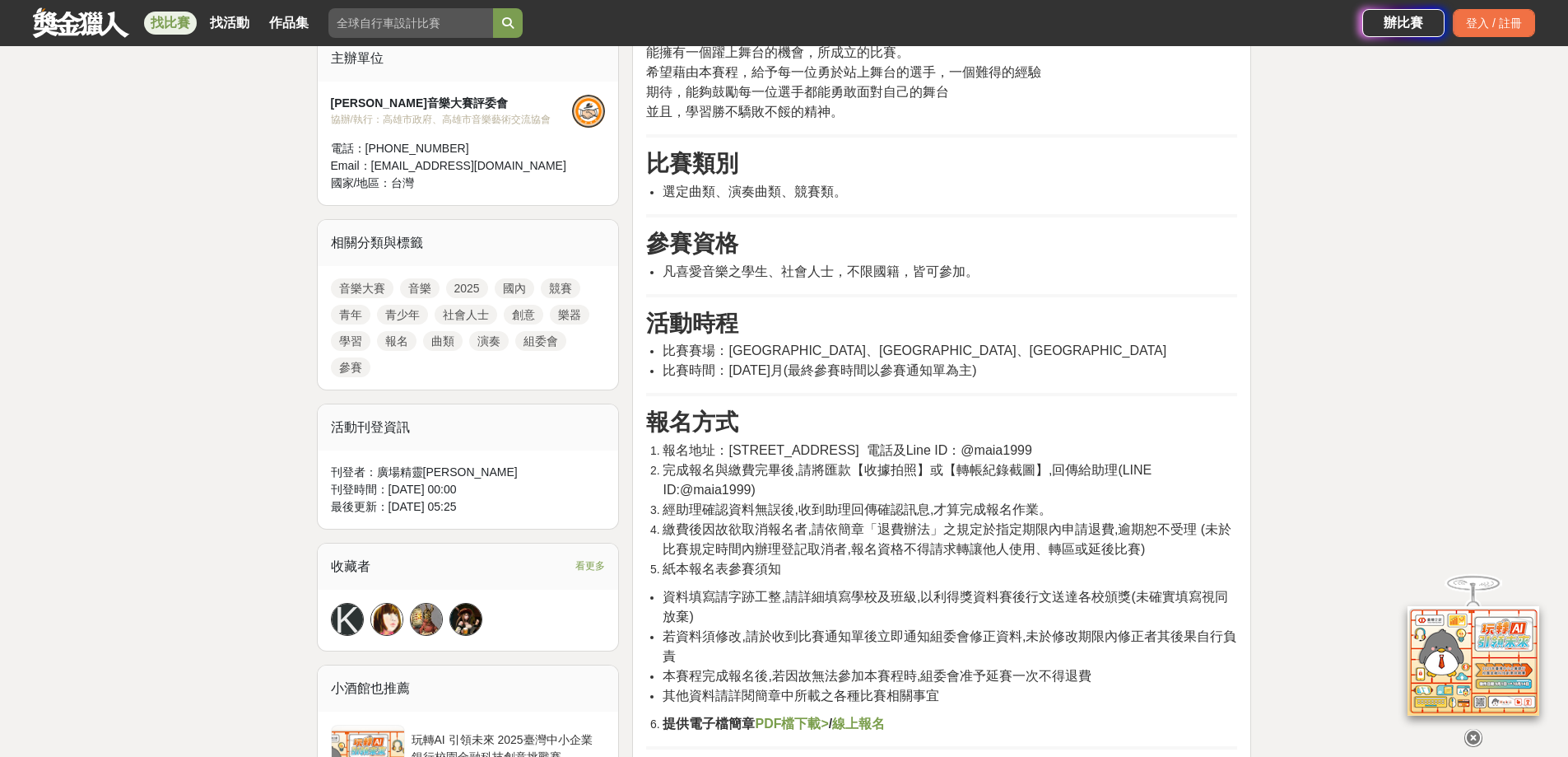
click at [1026, 489] on li "完成報名與繳費完畢後,請將匯款【收據拍照】或【轉帳紀錄截圖】,回傳給助理(LINE ID:@maia1999)" at bounding box center [950, 479] width 575 height 39
click at [880, 532] on span "繳費後因故欲取消報名者,請依簡章「退費辦法」之規定於指定期限內申請退費,逾期恕不受理 (未於比賽規定時間內辦理登記取消者,報名資格不得請求轉讓他人使用、轉區或…" at bounding box center [947, 539] width 569 height 34
click at [885, 506] on span "經助理確認資料無誤後,收到助理回傳確認訊息,才算完成報名作業。" at bounding box center [857, 509] width 389 height 14
click at [944, 505] on span "經助理確認資料無誤後,收到助理回傳確認訊息,才算完成報名作業。" at bounding box center [857, 509] width 389 height 14
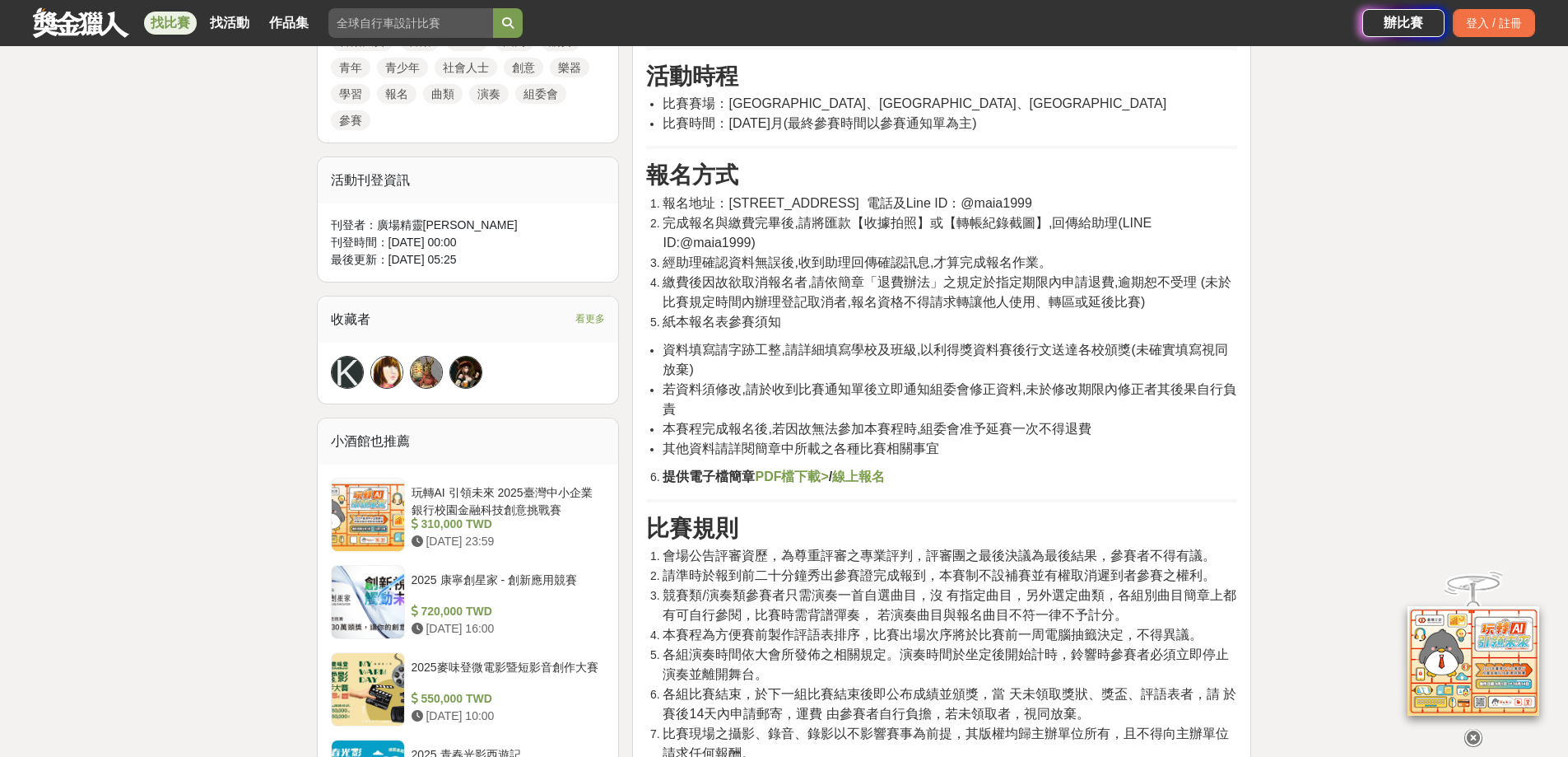
scroll to position [1070, 0]
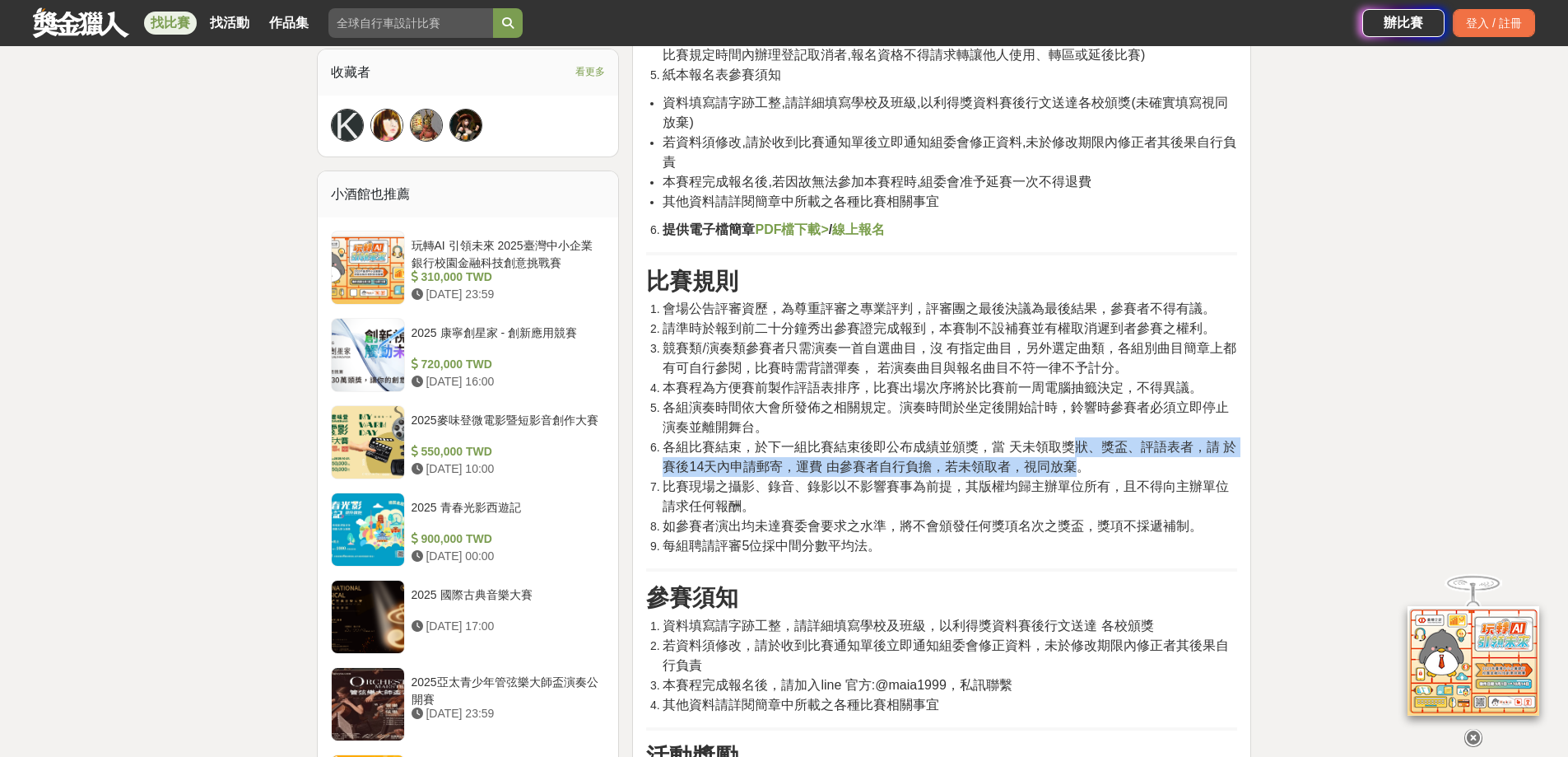
click at [1080, 460] on span "各組比賽結束，於下一組比賽結束後即公布成績並頒獎，當 天未領取獎狀、獎盃、評語表者，請 於賽後14天內申請郵寄，運費 由參賽者自行負擔，若未領取者，視同放棄。" at bounding box center [949, 456] width 574 height 34
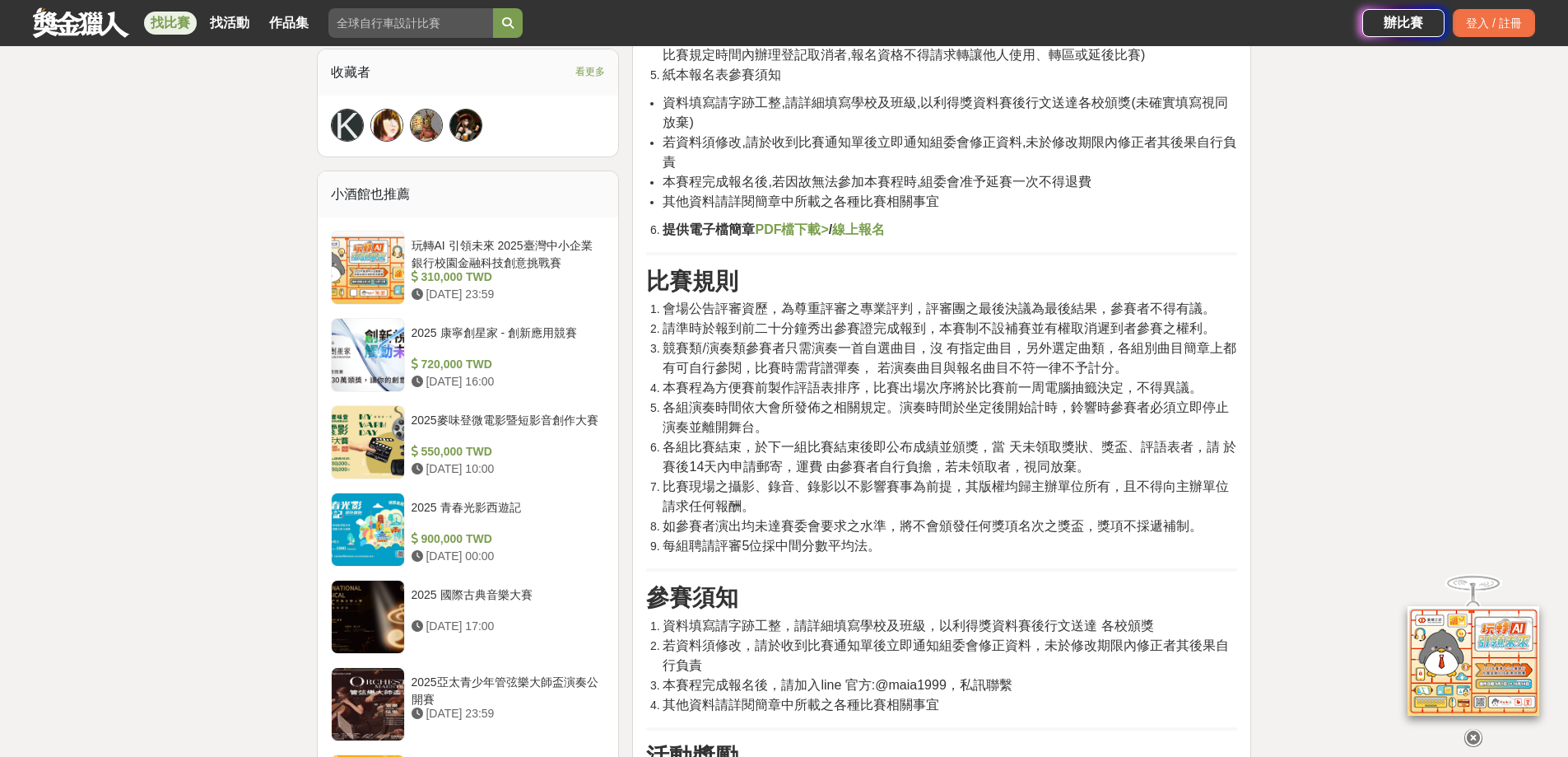
click at [1235, 421] on li "各組演奏時間依大會所發佈之相關規定。演奏時間於坐定後開始計時，鈴響時參賽者必須立即停止演奏並離開舞台。" at bounding box center [950, 417] width 575 height 39
click at [1137, 413] on span "各組演奏時間依大會所發佈之相關規定。演奏時間於坐定後開始計時，鈴響時參賽者必須立即停止演奏並離開舞台。" at bounding box center [945, 417] width 566 height 34
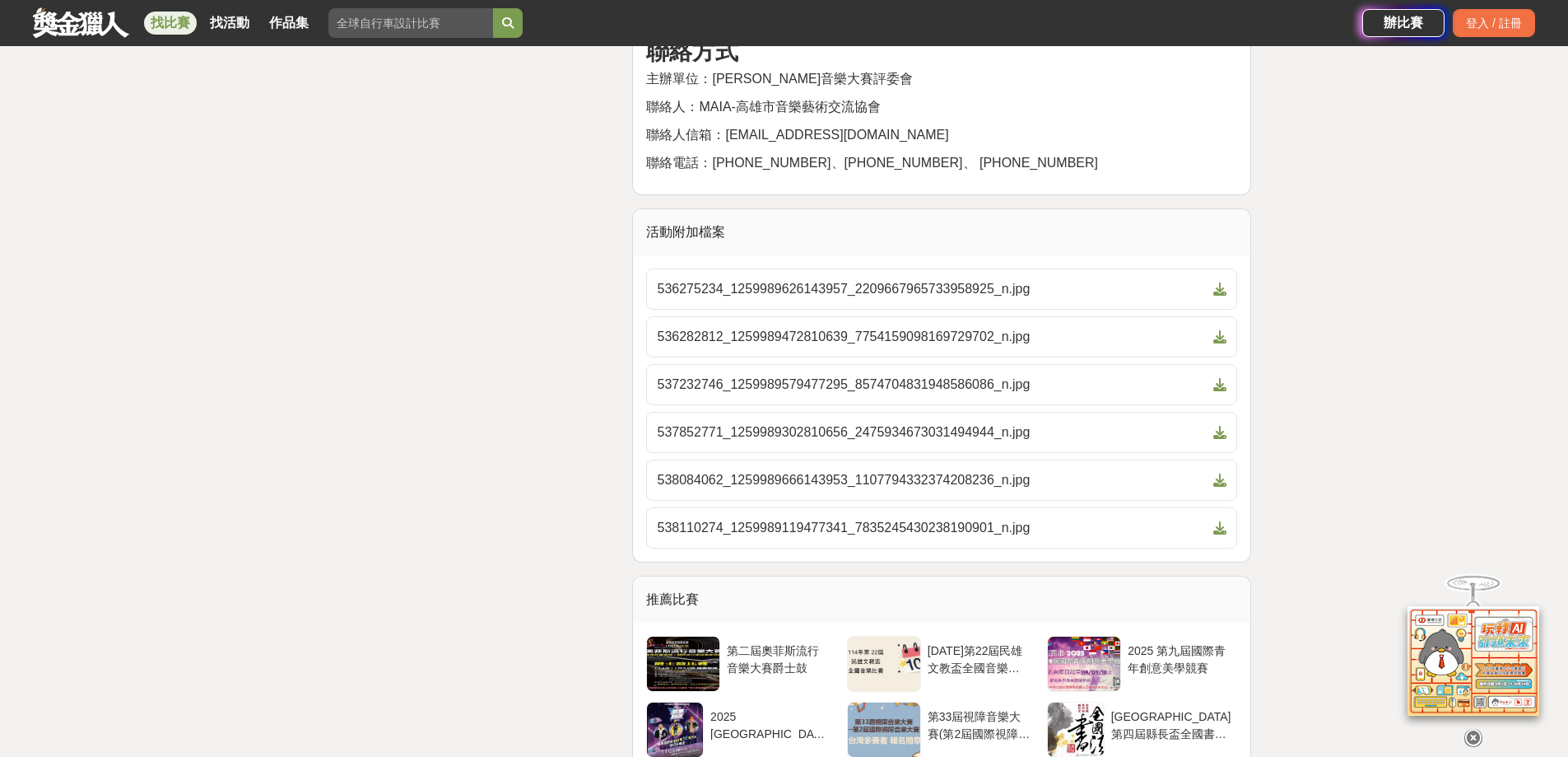
scroll to position [2494, 0]
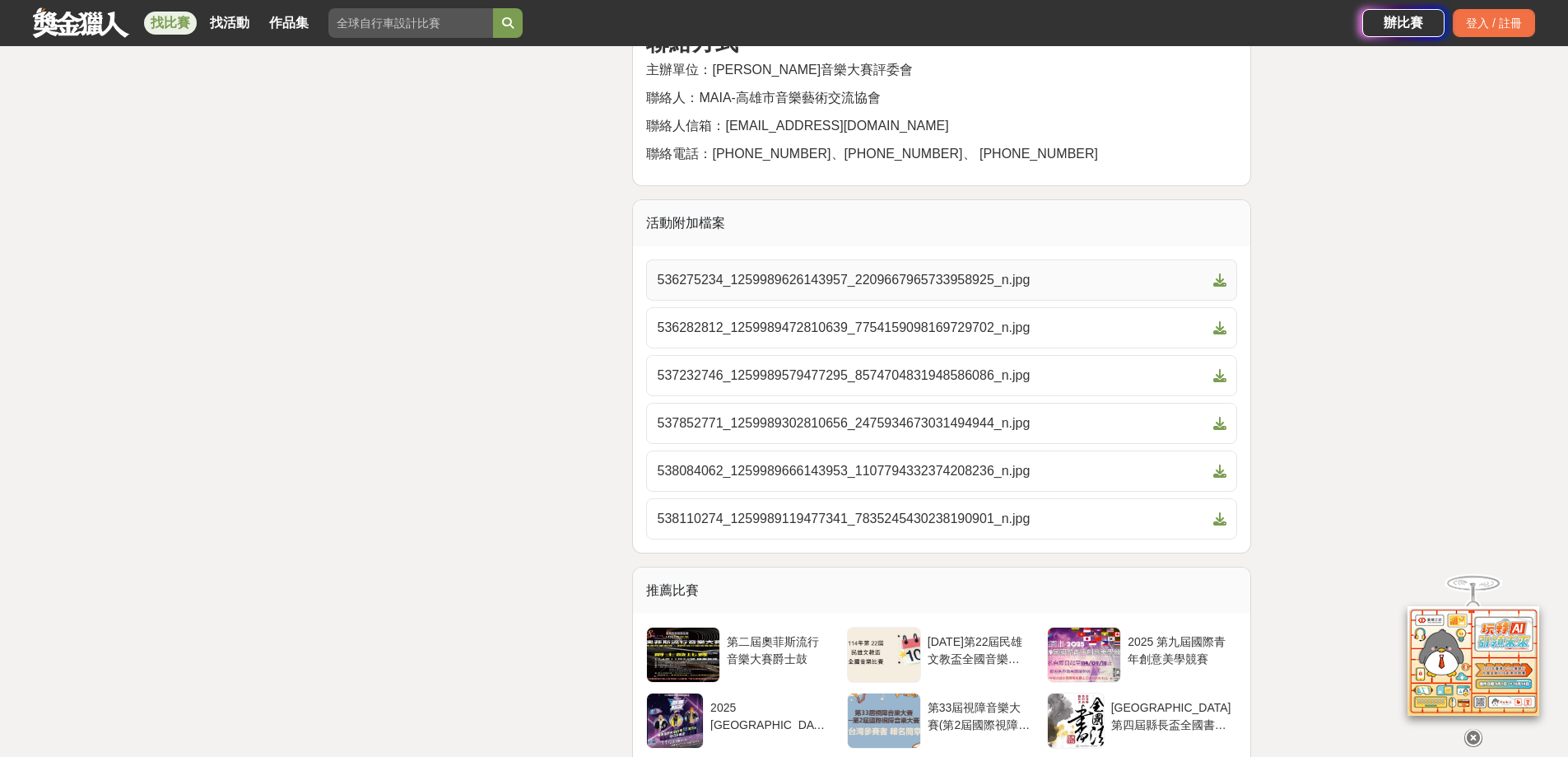
click at [881, 271] on span "536275234_1259989626143957_2209667965733958925_n.jpg" at bounding box center [932, 280] width 550 height 20
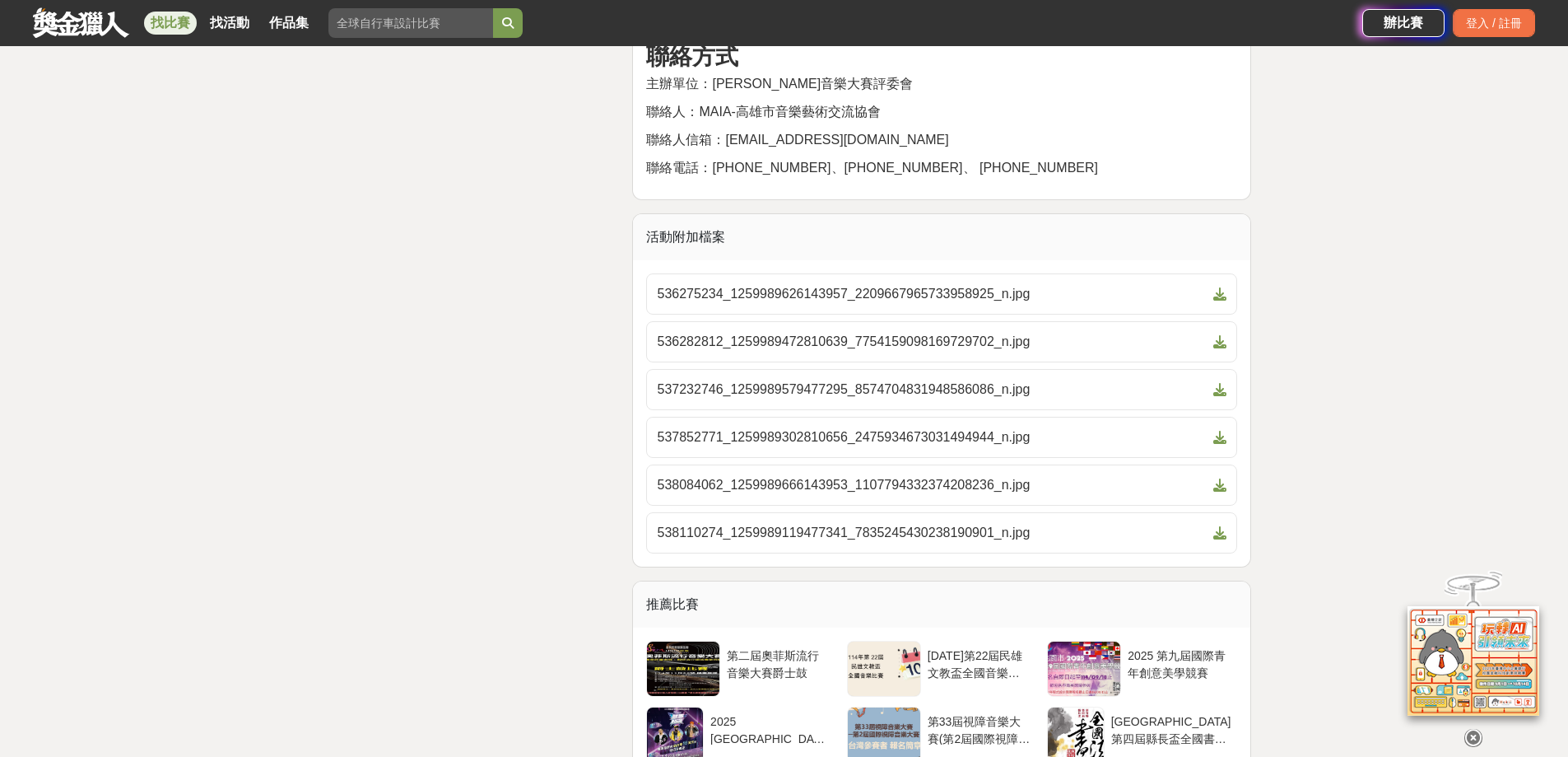
scroll to position [2489, 0]
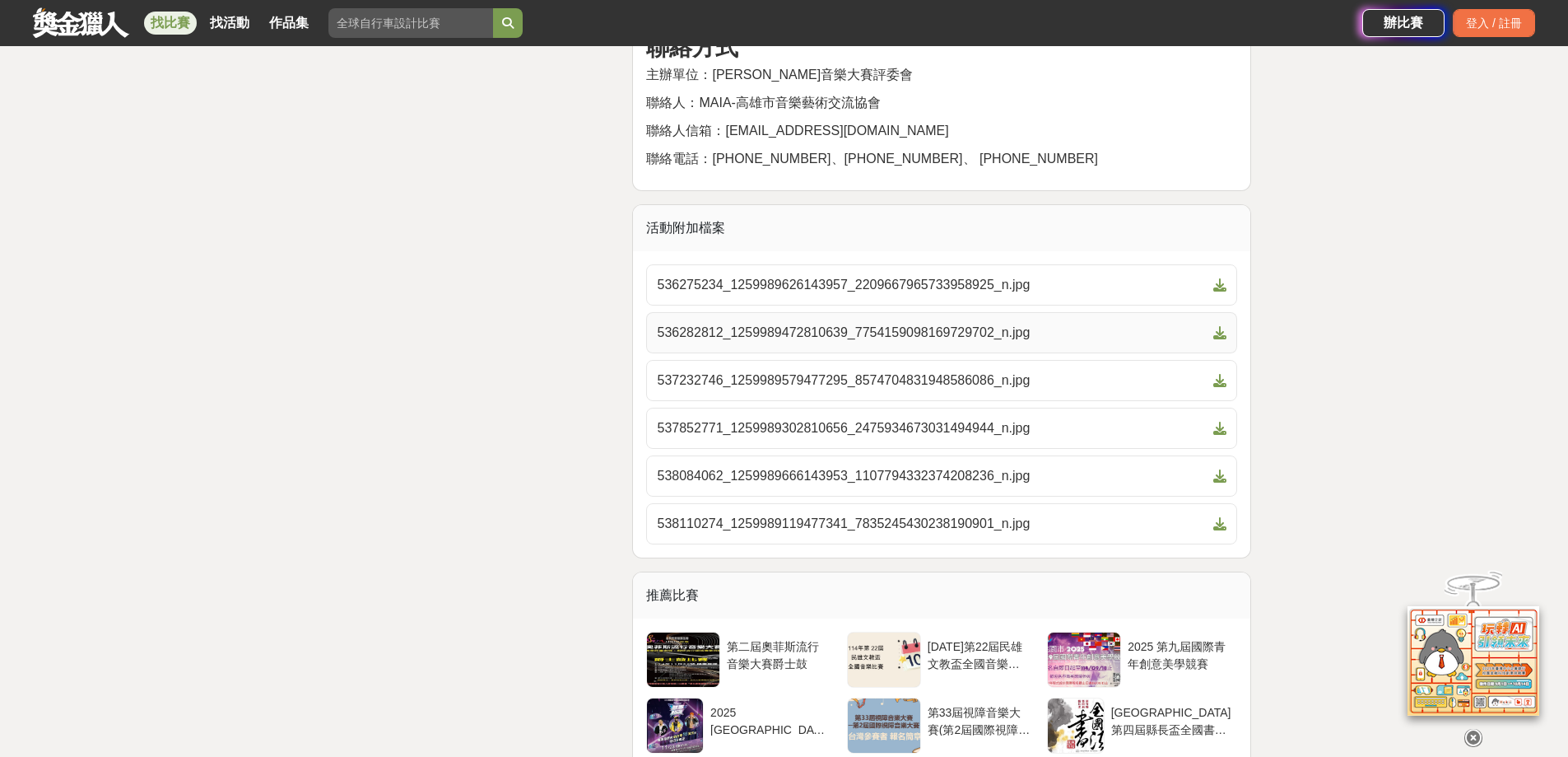
click at [1013, 329] on span "536282812_1259989472810639_7754159098169729702_n.jpg" at bounding box center [932, 333] width 550 height 20
click at [960, 389] on span "537232746_1259989579477295_8574704831948586086_n.jpg" at bounding box center [932, 380] width 550 height 20
click at [938, 427] on span "537852771_1259989302810656_2475934673031494944_n.jpg" at bounding box center [932, 427] width 550 height 20
click at [913, 470] on span "538084062_1259989666143953_1107794332374208236_n.jpg" at bounding box center [932, 475] width 550 height 20
click at [881, 529] on span "538110274_1259989119477341_7835245430238190901_n.jpg" at bounding box center [932, 523] width 550 height 20
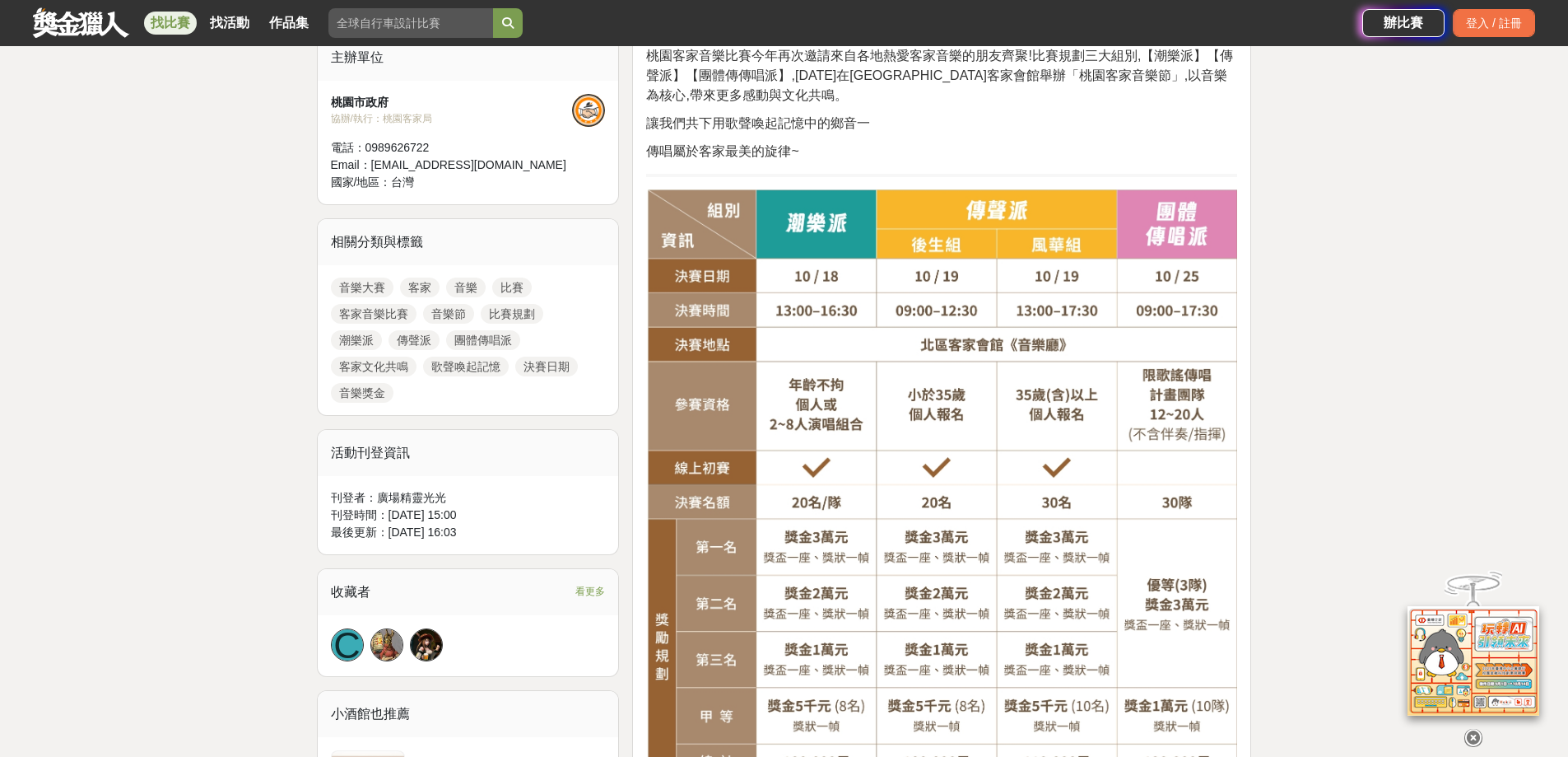
scroll to position [576, 0]
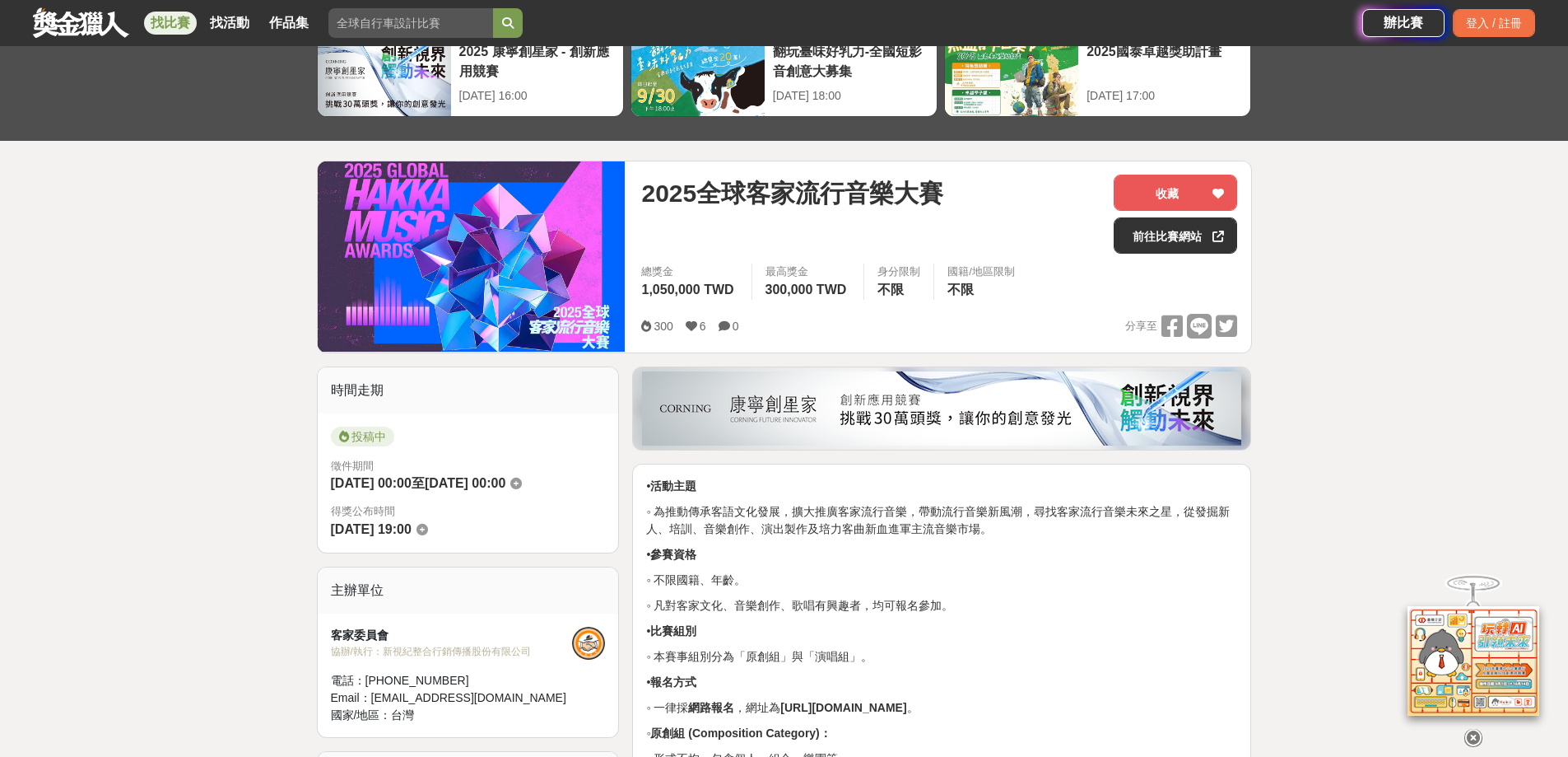
scroll to position [247, 0]
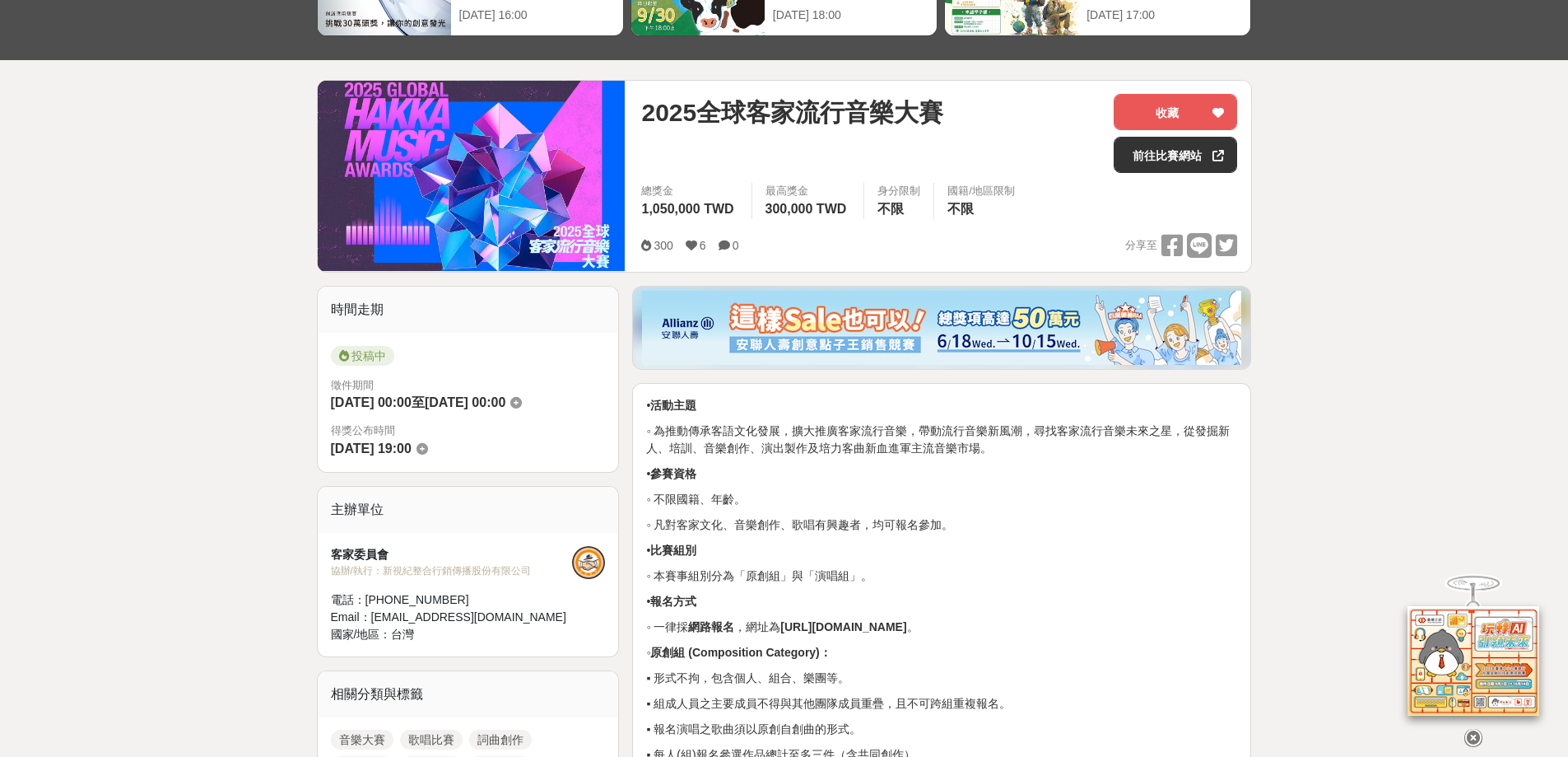
scroll to position [0, 0]
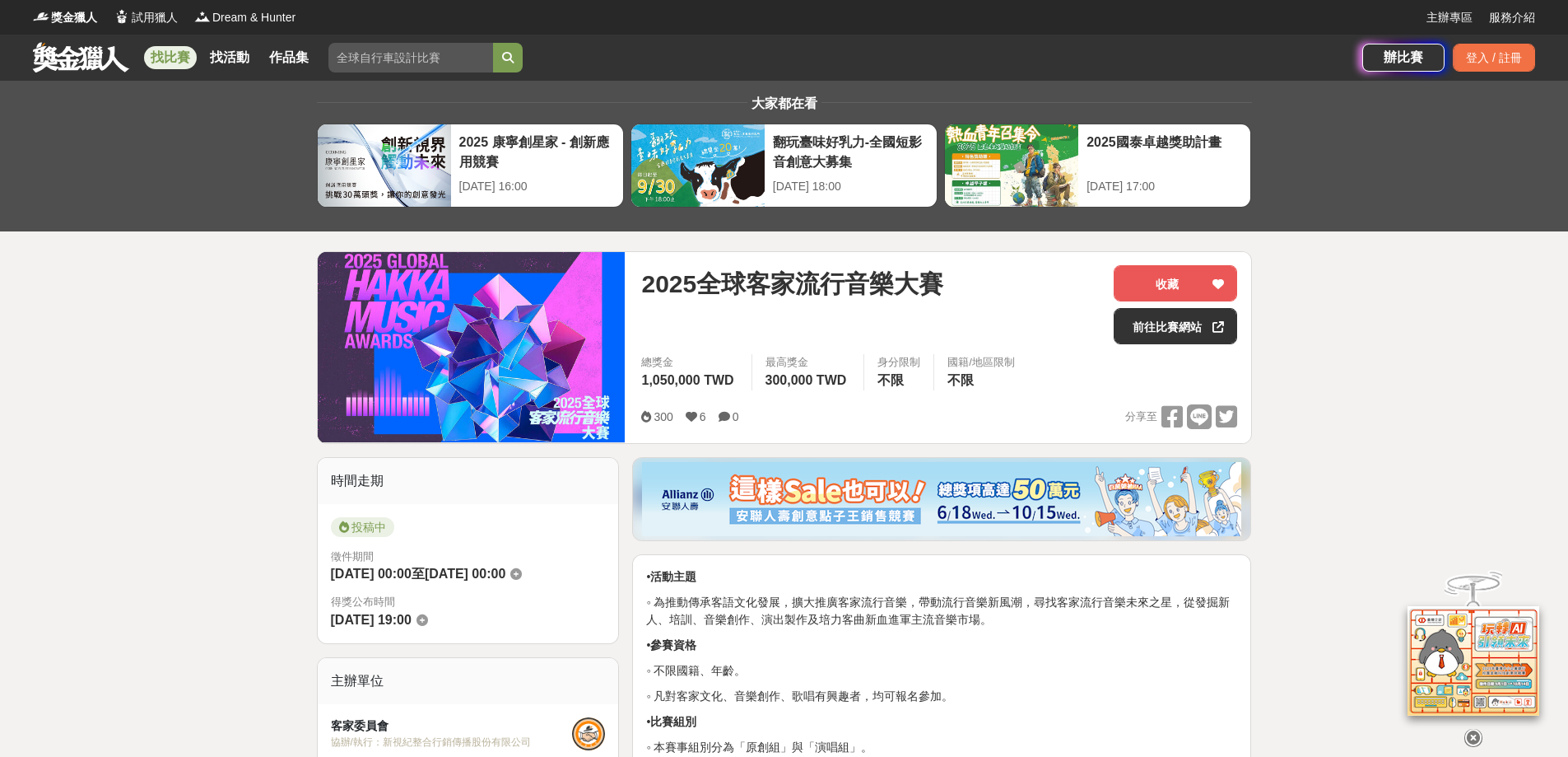
click at [112, 57] on link at bounding box center [81, 57] width 100 height 32
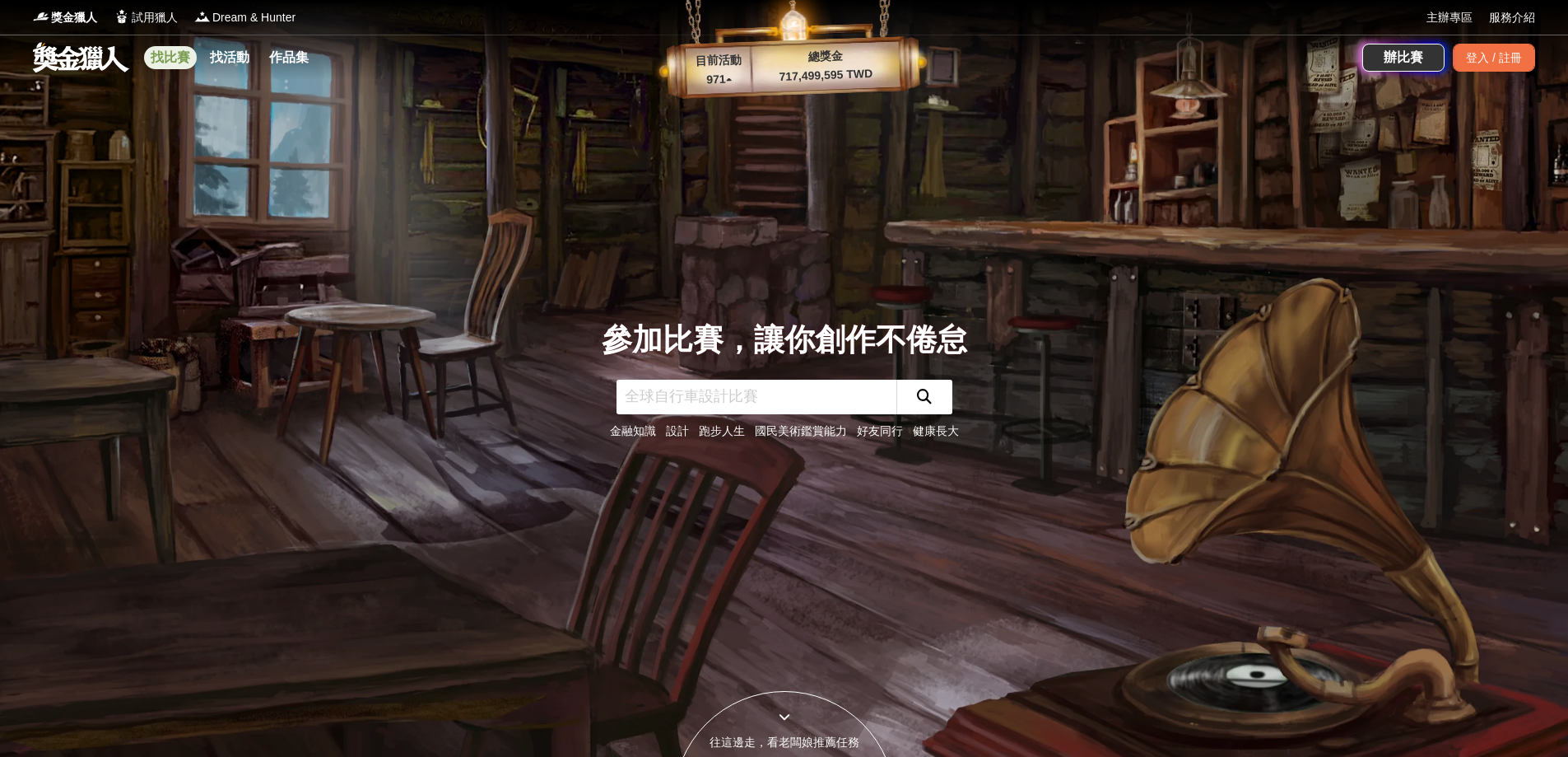
click at [174, 64] on link "找比賽" at bounding box center [170, 57] width 53 height 23
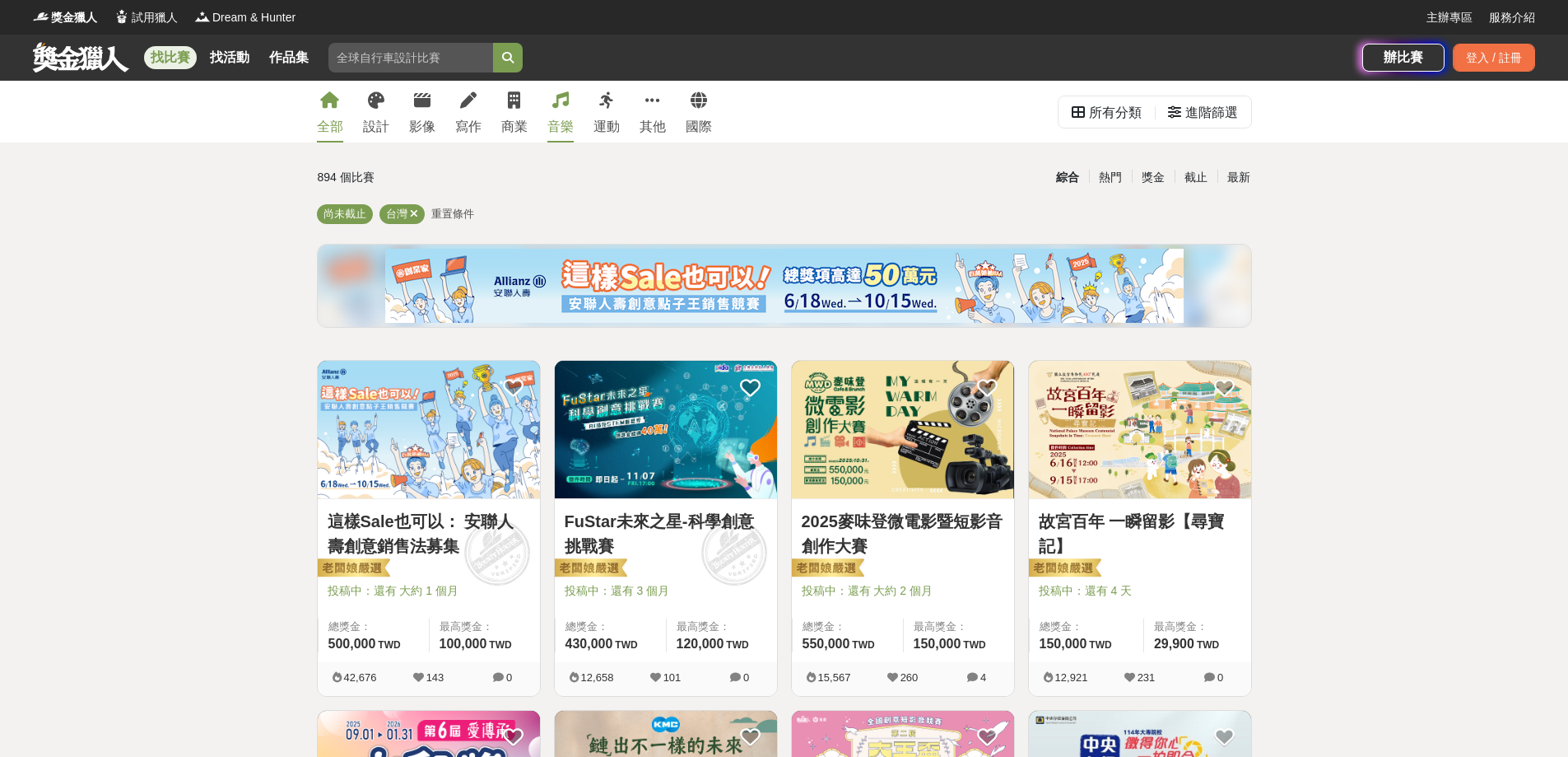
click at [553, 122] on div "音樂" at bounding box center [559, 126] width 26 height 20
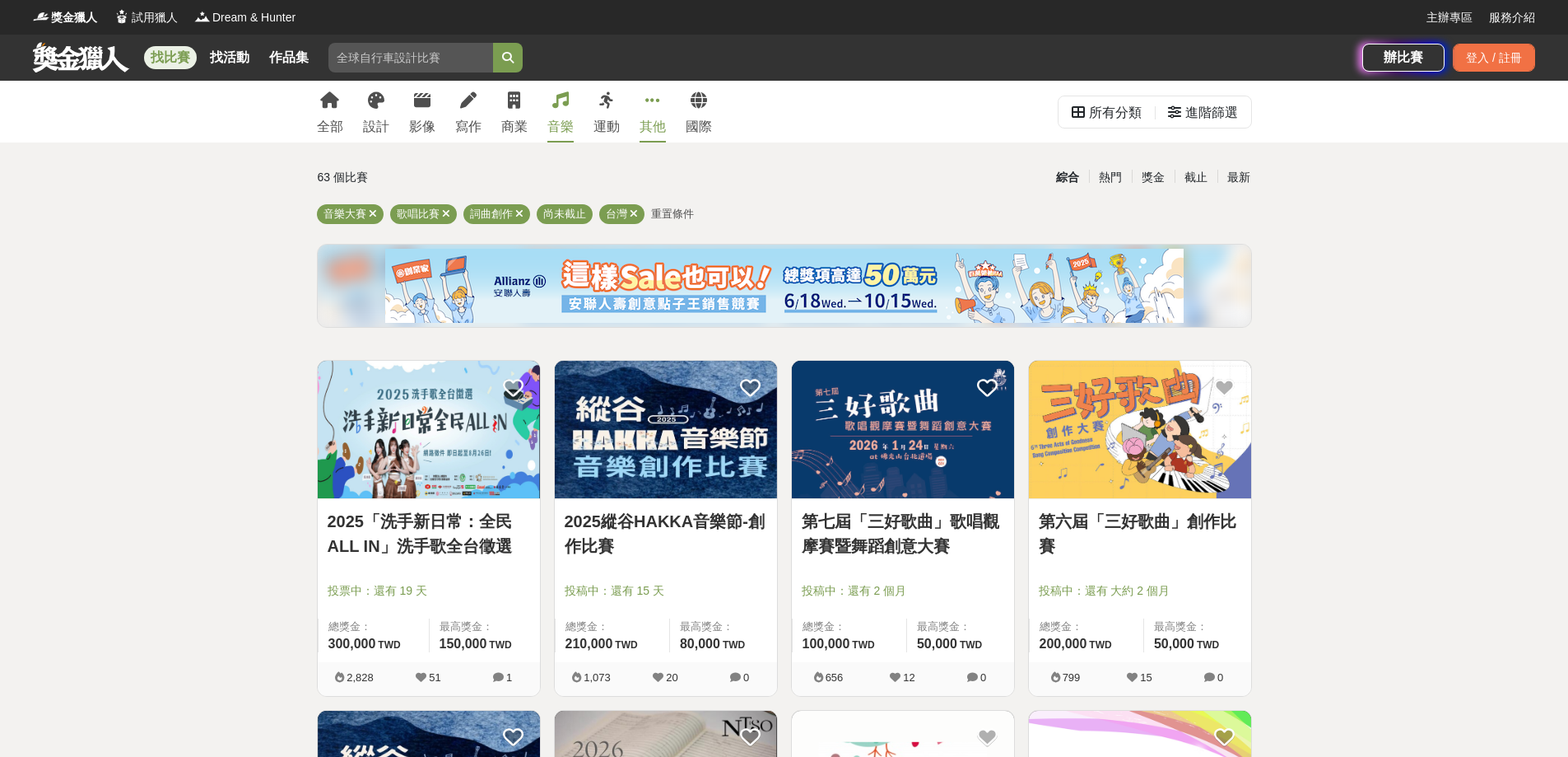
click at [660, 127] on div "其他" at bounding box center [652, 126] width 26 height 20
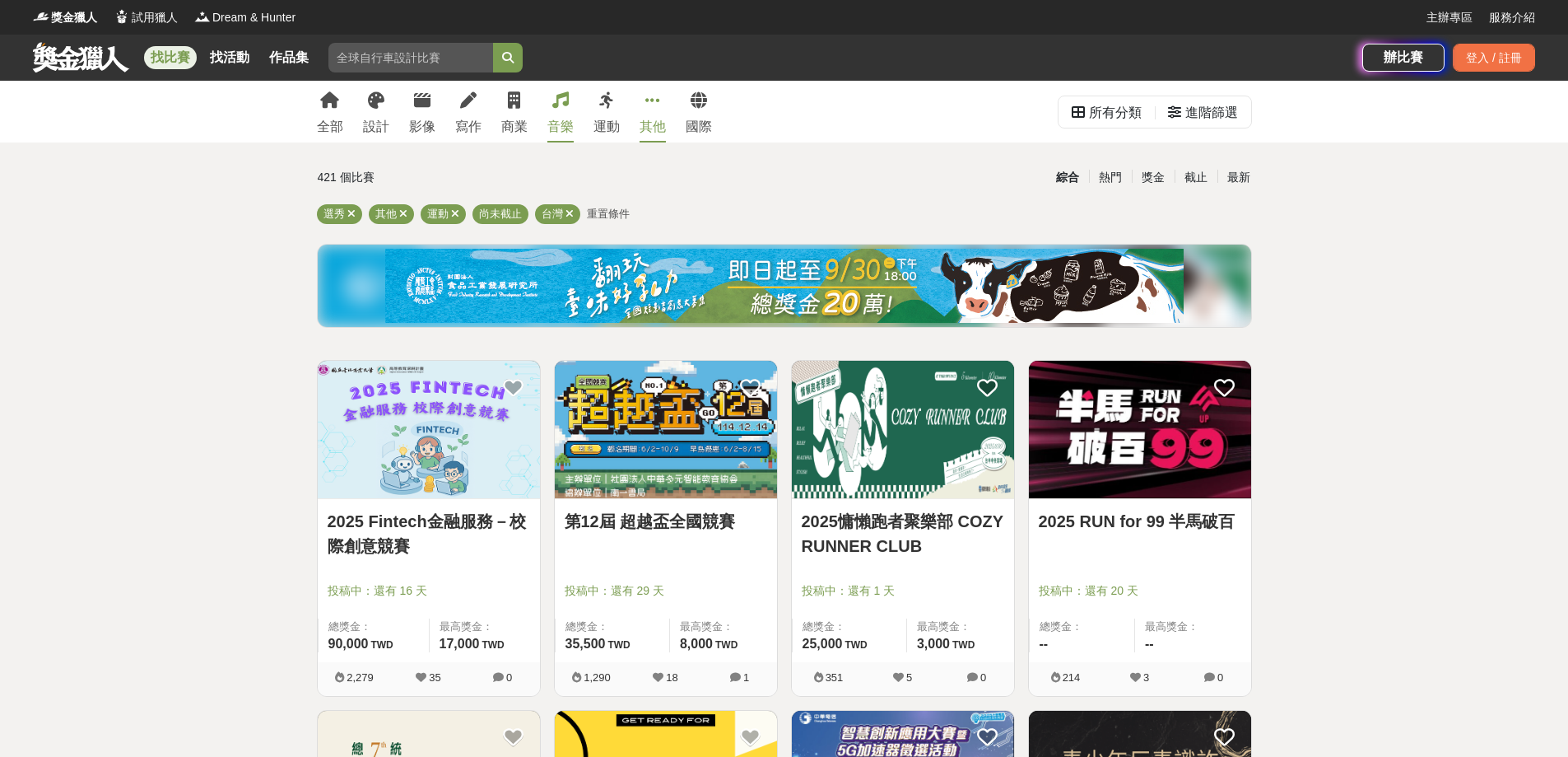
click at [558, 133] on div "音樂" at bounding box center [559, 126] width 26 height 20
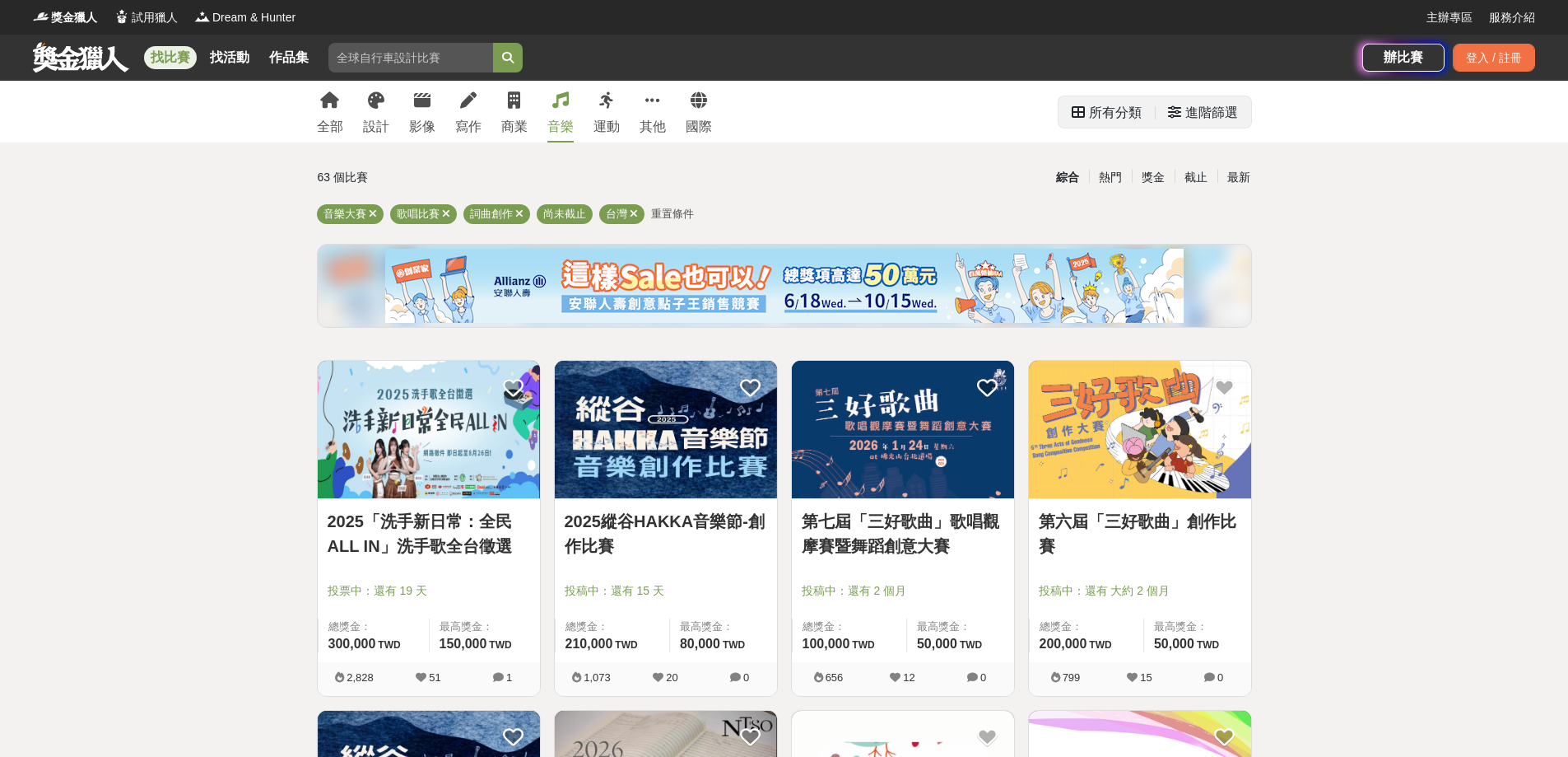
click at [1212, 118] on div "進階篩選" at bounding box center [1211, 113] width 53 height 33
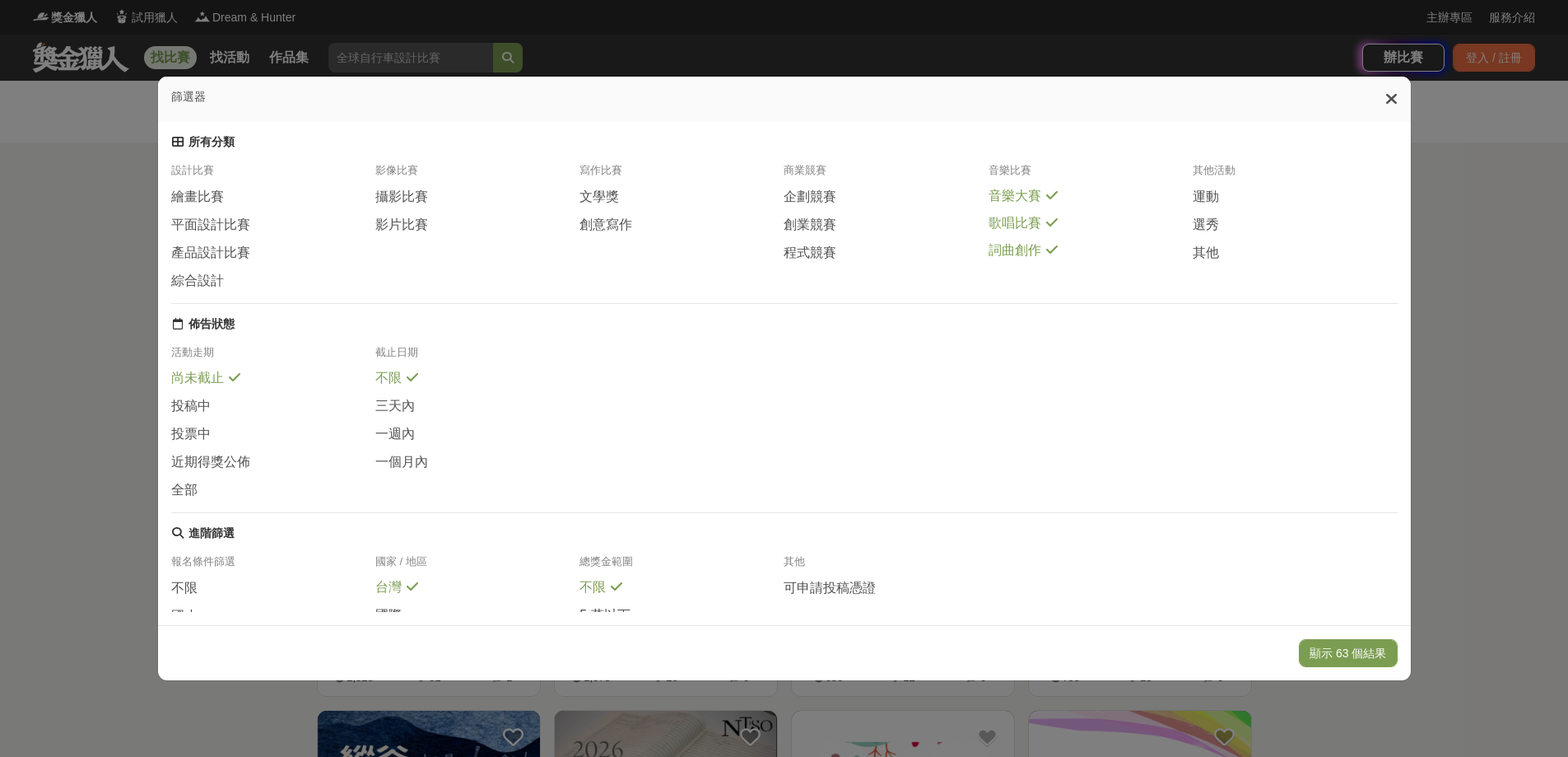
click at [1042, 232] on div "歌唱比賽" at bounding box center [1090, 223] width 204 height 17
click at [1030, 261] on span "詞曲創作" at bounding box center [1014, 251] width 53 height 17
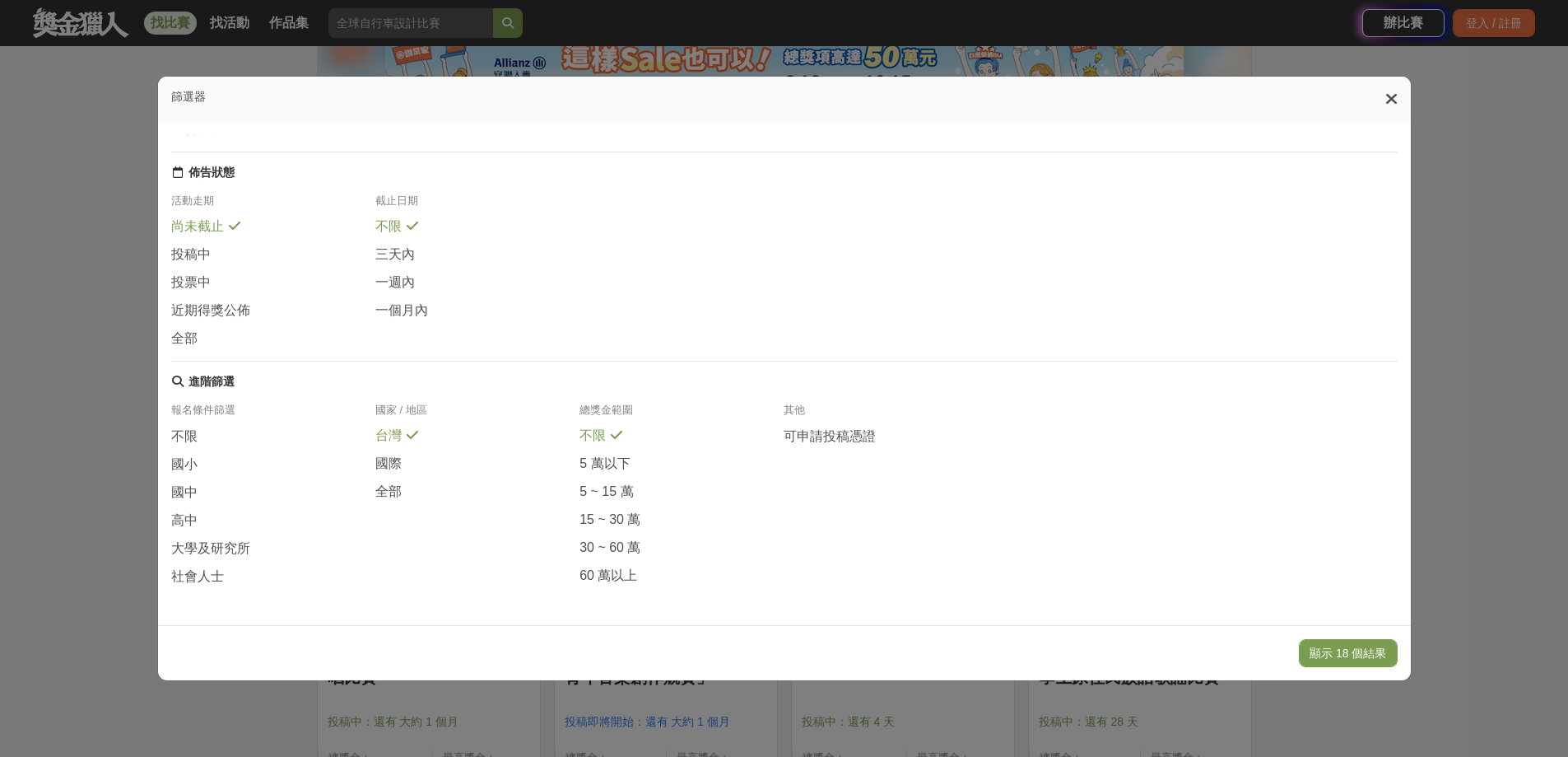
scroll to position [247, 0]
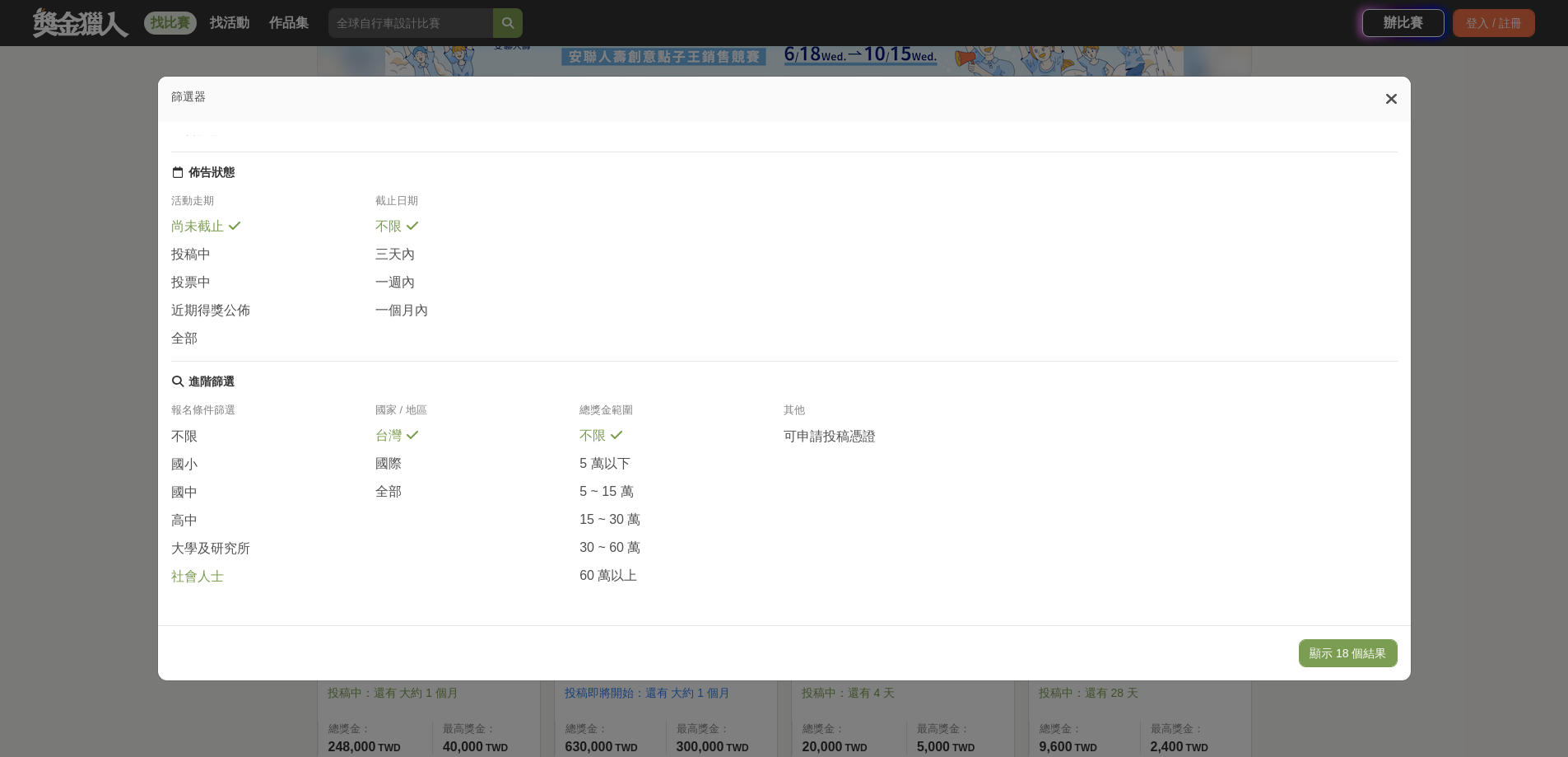
click at [210, 582] on span "社會人士" at bounding box center [197, 577] width 53 height 17
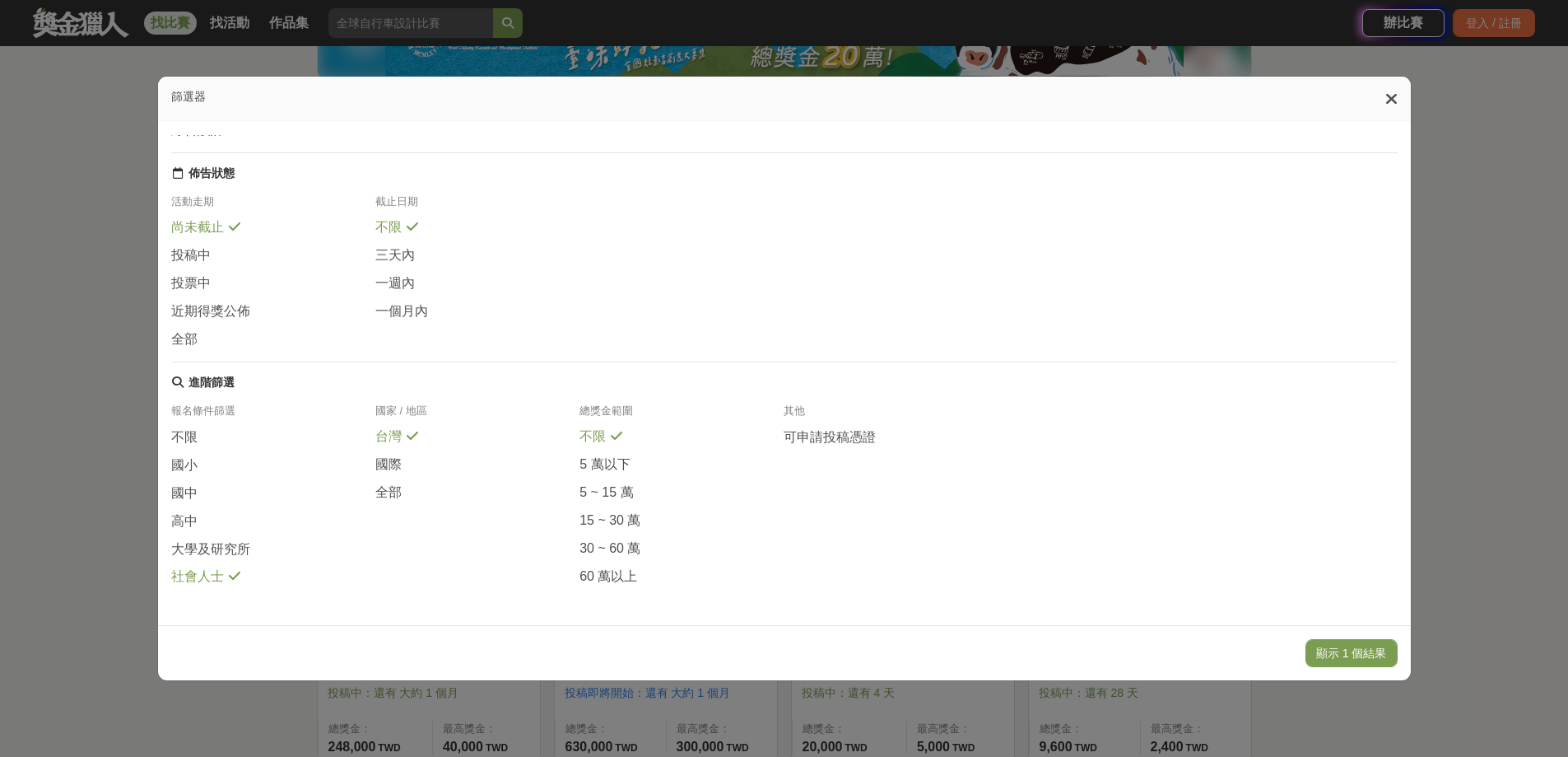
click at [190, 582] on span "社會人士" at bounding box center [197, 577] width 53 height 17
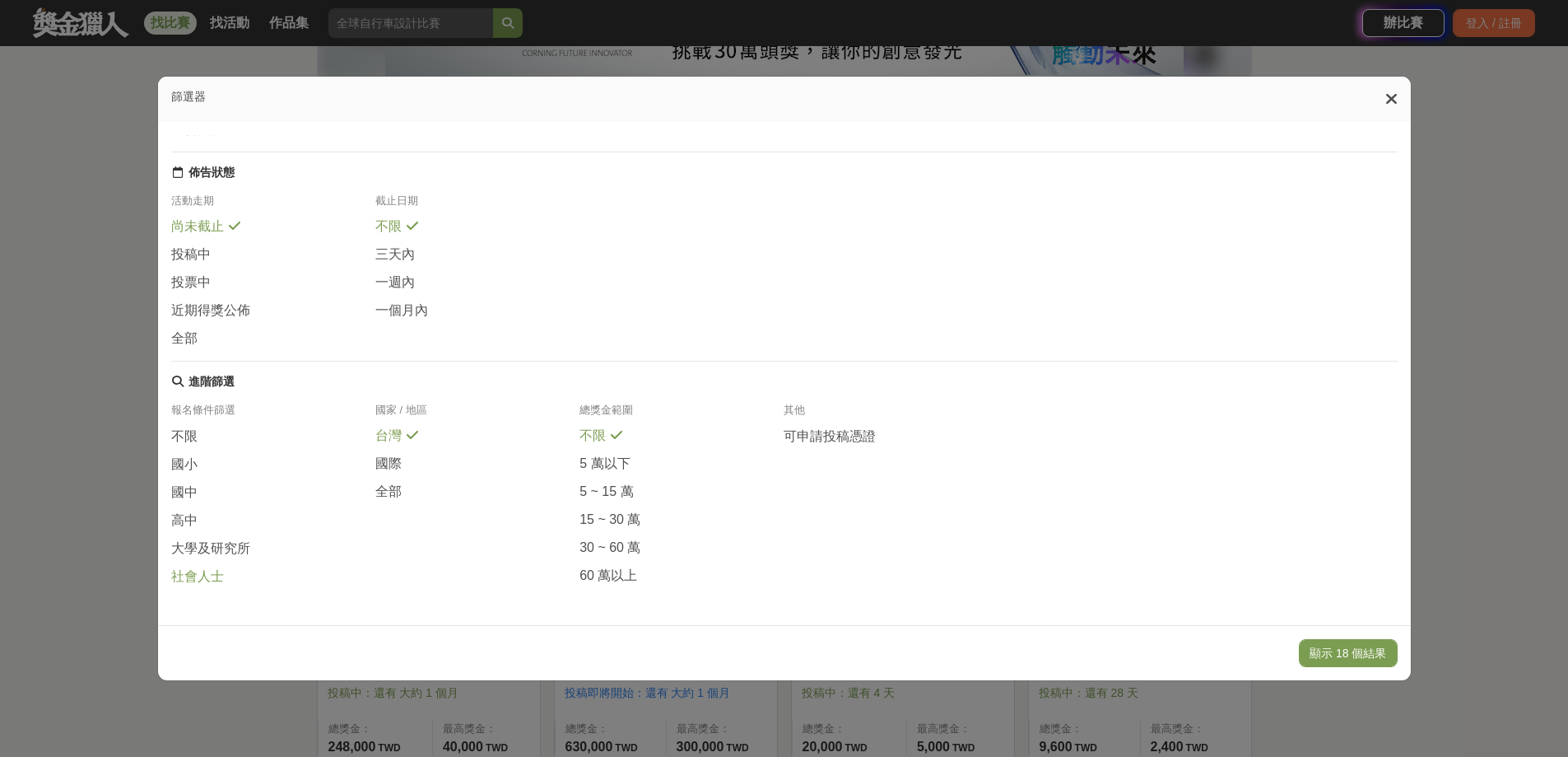
click at [171, 570] on span "社會人士" at bounding box center [197, 577] width 53 height 17
click at [1356, 650] on button "顯示 1 個結果" at bounding box center [1352, 653] width 92 height 28
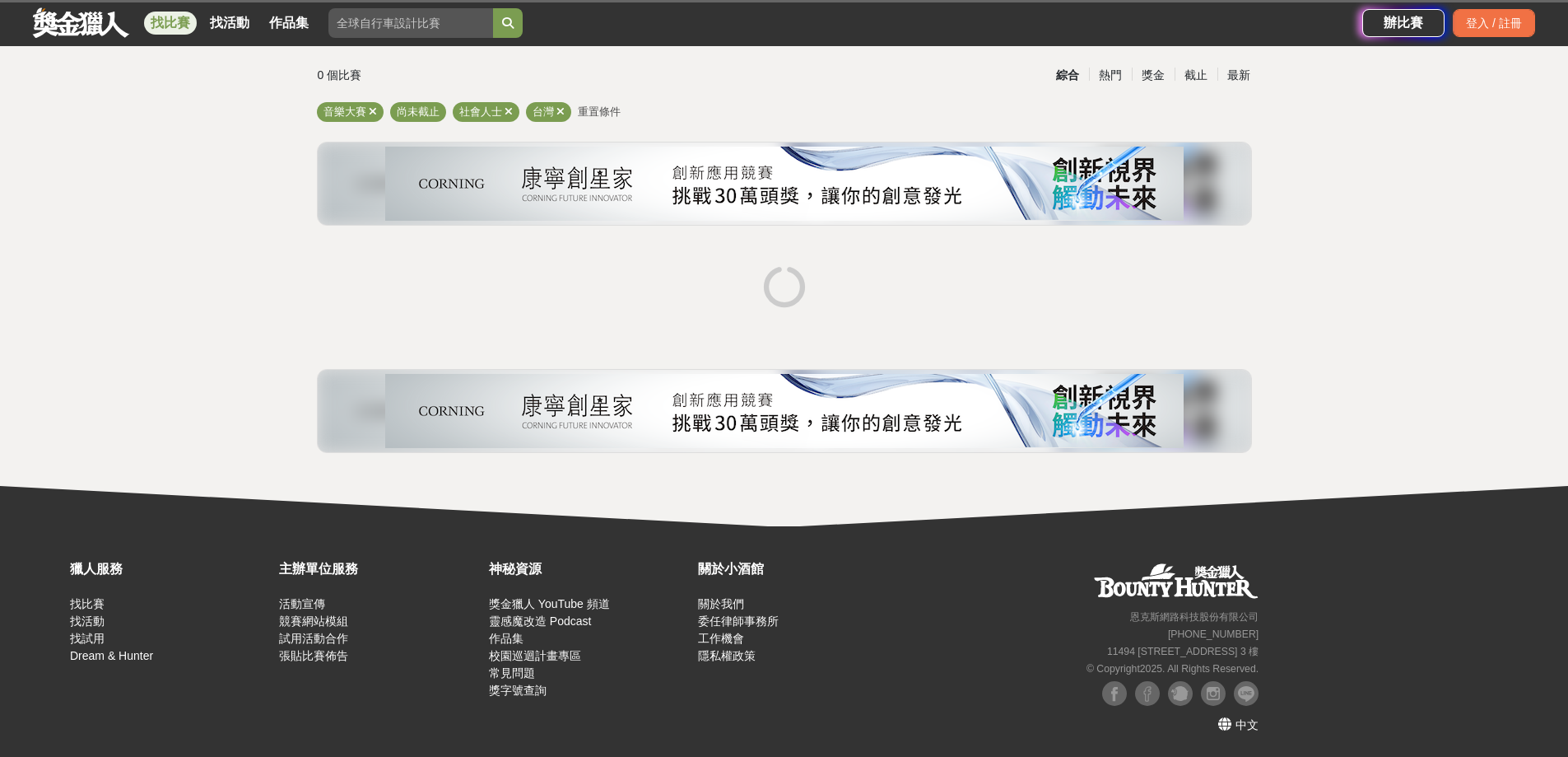
scroll to position [103, 0]
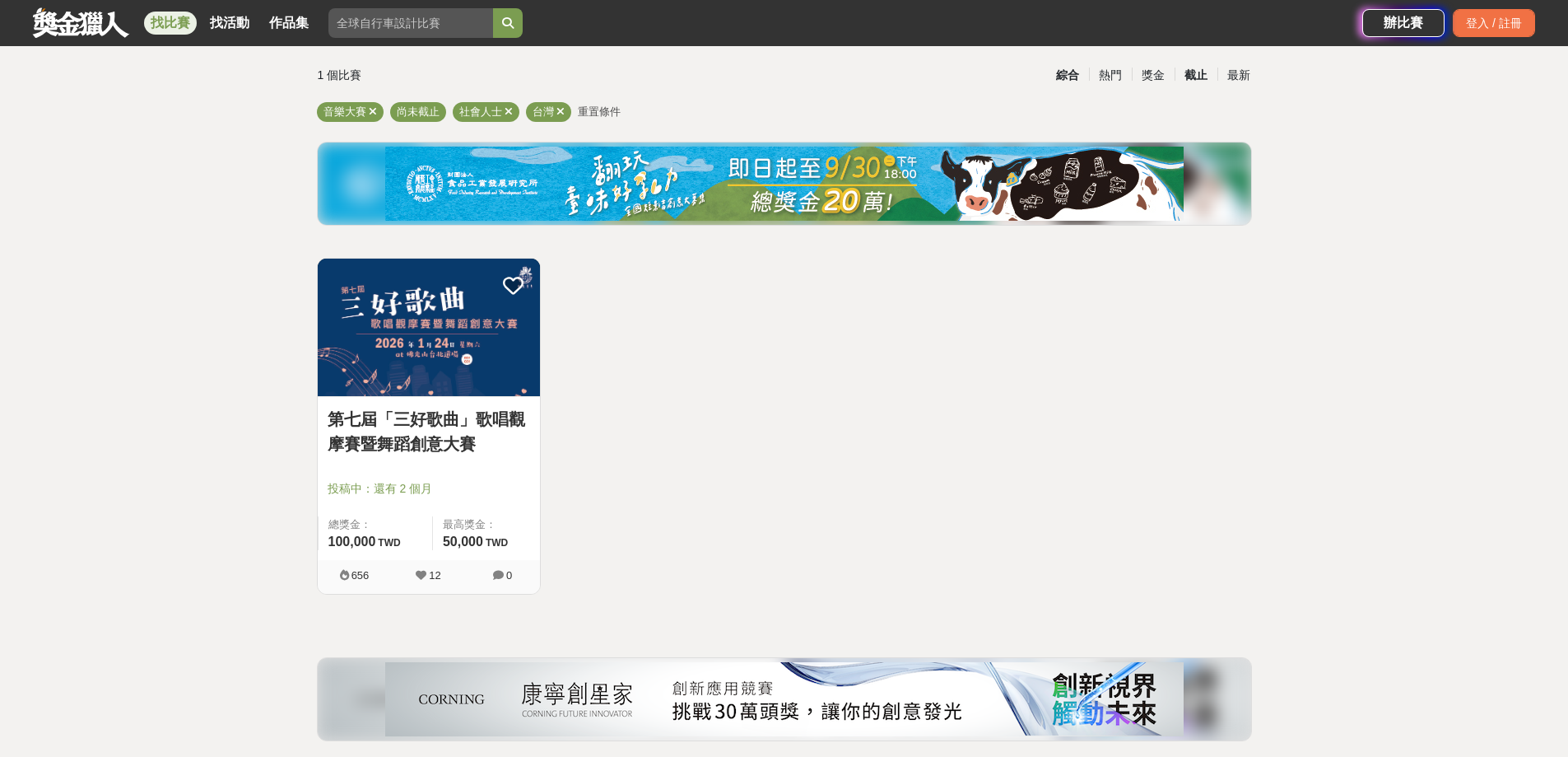
click at [1195, 81] on div "截止" at bounding box center [1195, 76] width 43 height 29
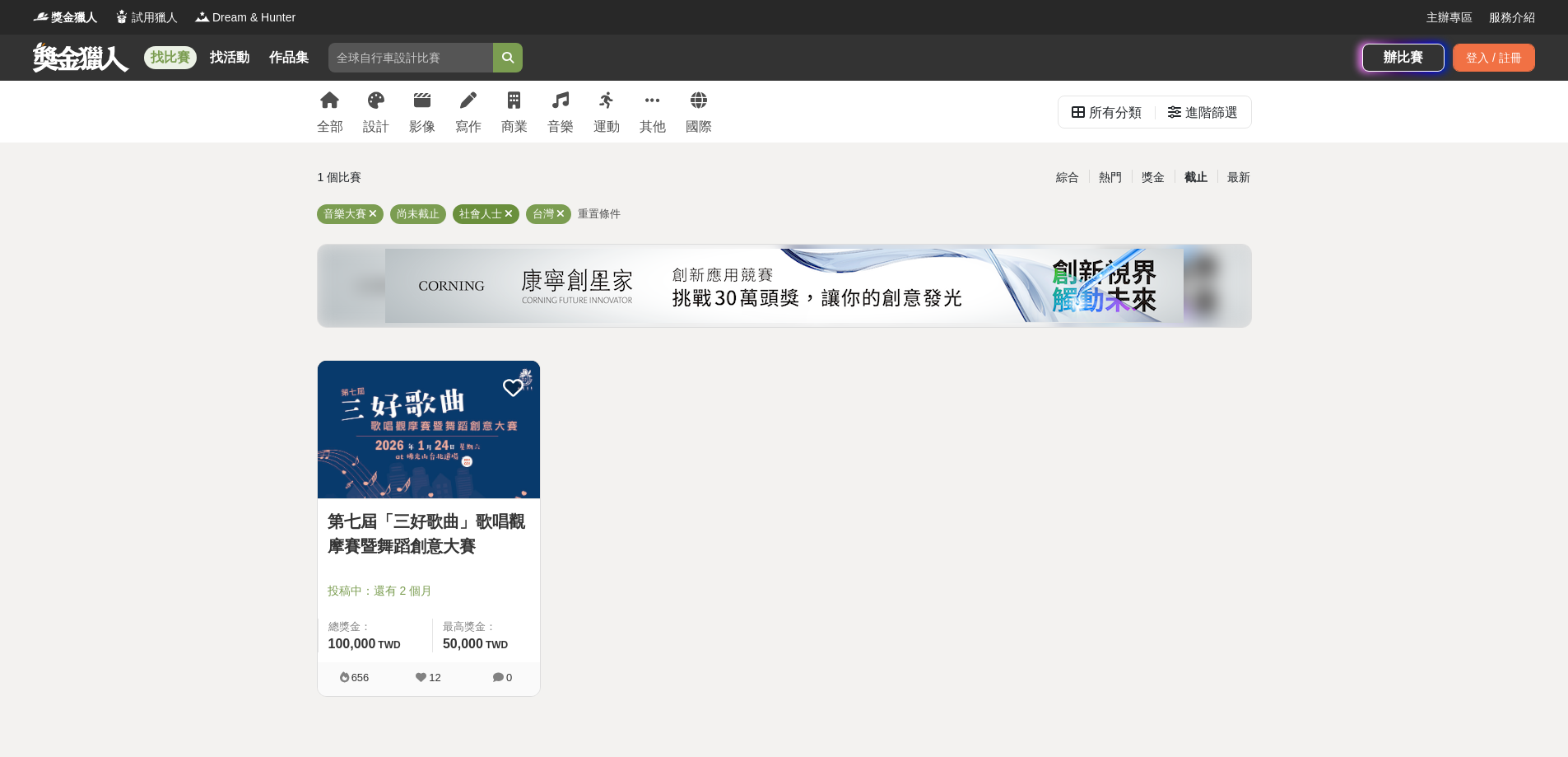
click at [512, 217] on div "社會人士" at bounding box center [487, 214] width 67 height 20
click at [507, 216] on icon at bounding box center [509, 213] width 9 height 11
